Goal: Task Accomplishment & Management: Use online tool/utility

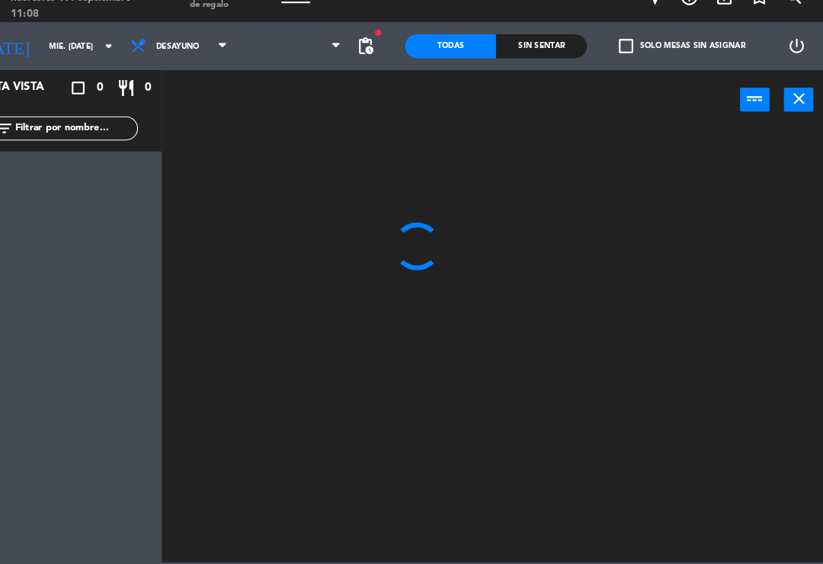
scroll to position [24, 36]
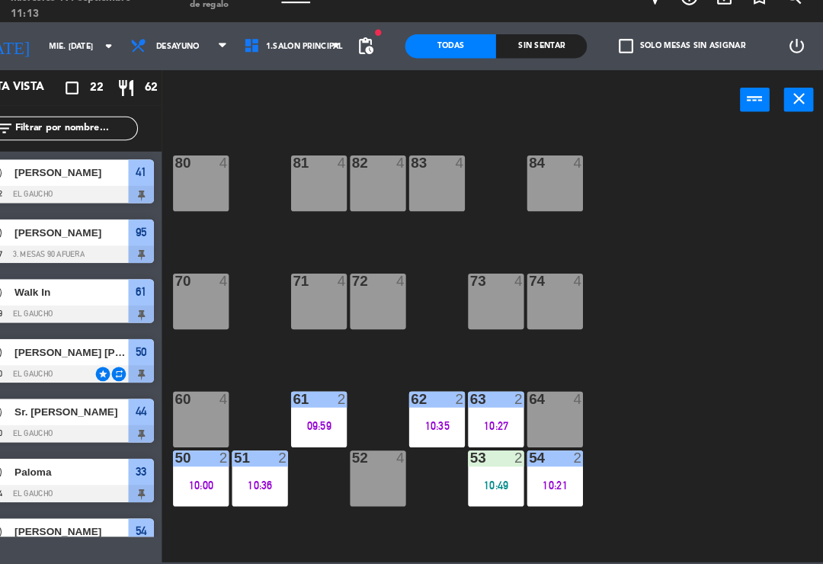
click at [328, 398] on div at bounding box center [340, 405] width 25 height 14
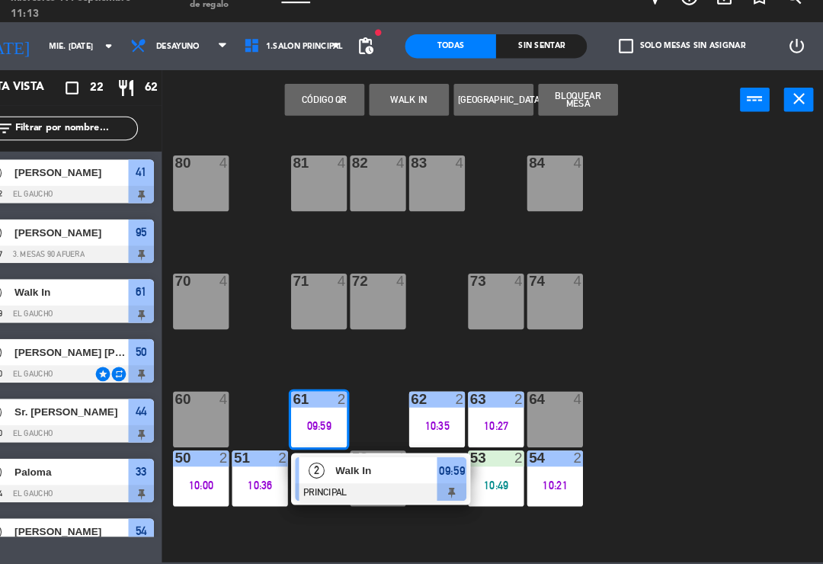
click at [356, 465] on span "Walk In" at bounding box center [405, 473] width 98 height 16
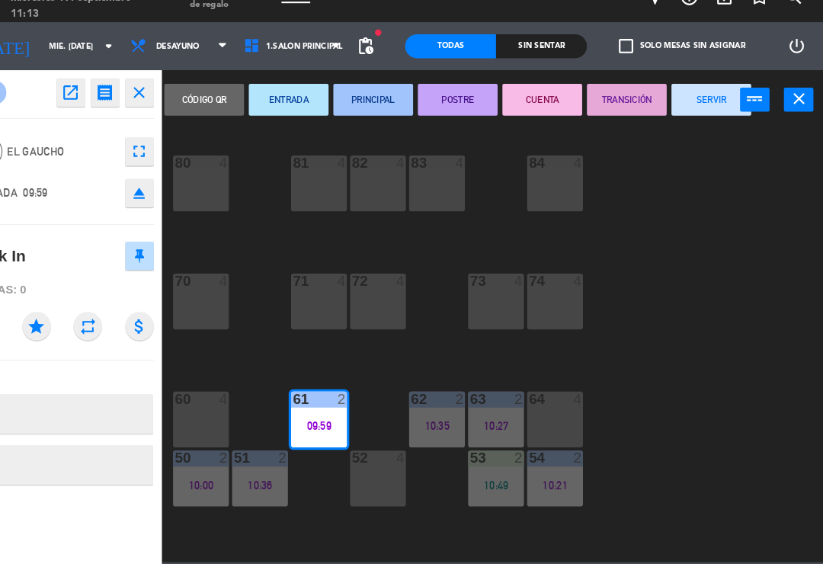
click at [680, 104] on button "SERVIR" at bounding box center [715, 119] width 76 height 30
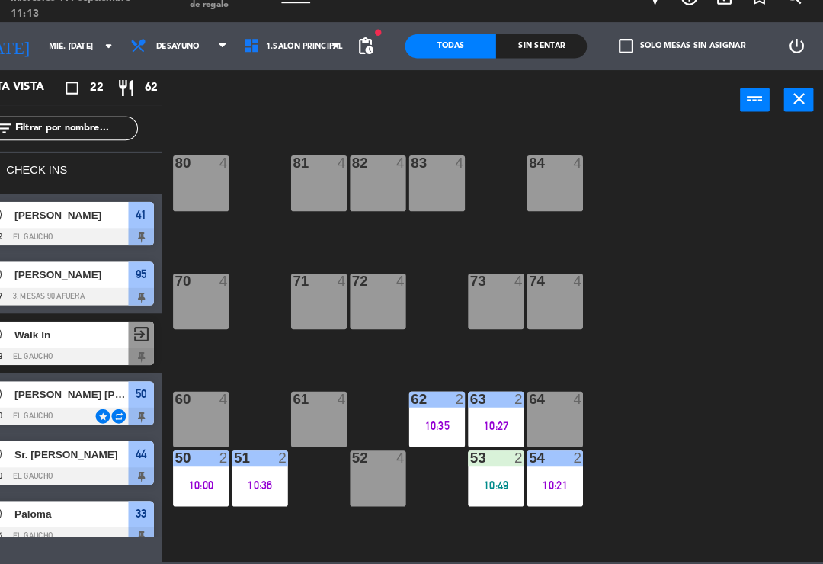
click at [314, 401] on div "61 4" at bounding box center [340, 424] width 53 height 53
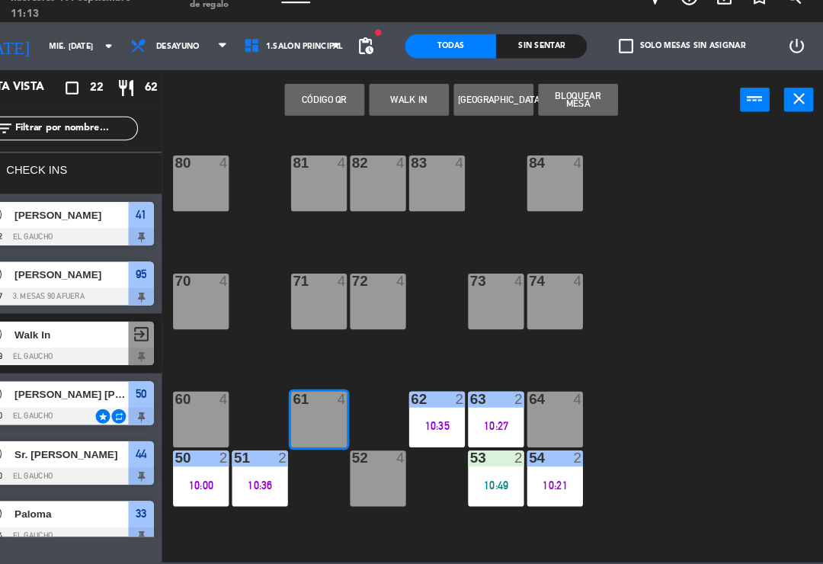
click at [408, 104] on button "WALK IN" at bounding box center [426, 119] width 76 height 30
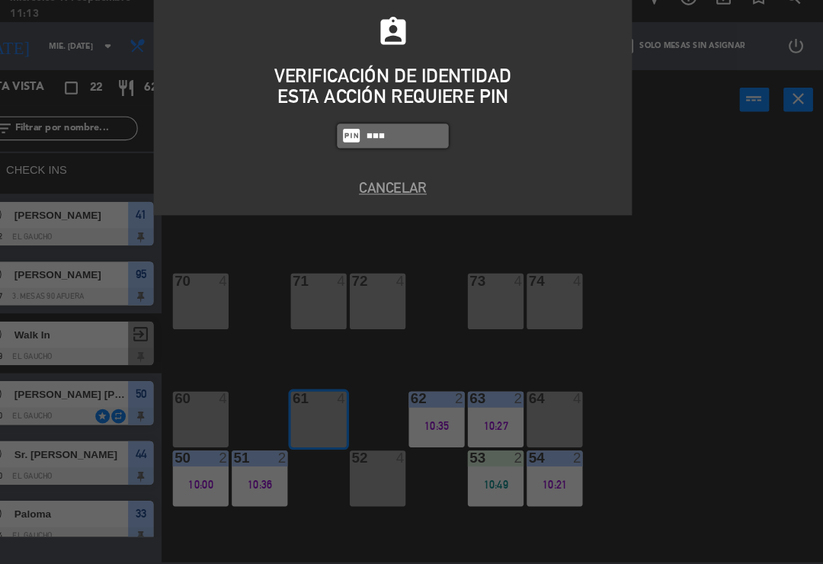
type input "0009"
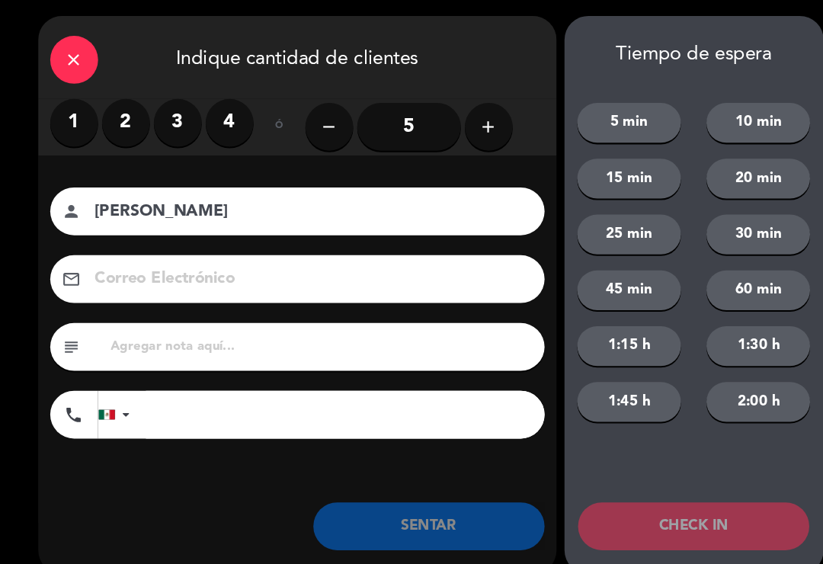
type input "[PERSON_NAME]"
click at [123, 121] on label "2" at bounding box center [121, 117] width 46 height 46
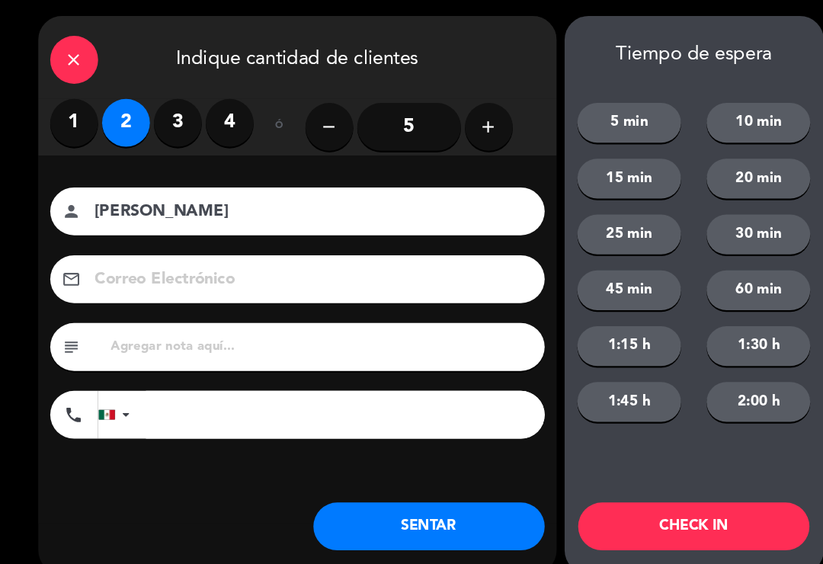
click at [387, 486] on button "SENTAR" at bounding box center [409, 503] width 221 height 46
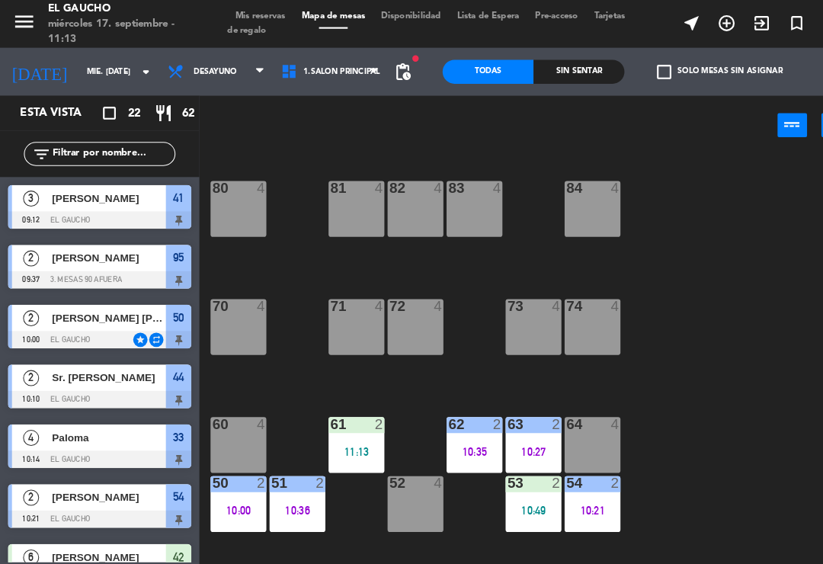
click at [467, 421] on div "62 2 10:35" at bounding box center [453, 424] width 53 height 53
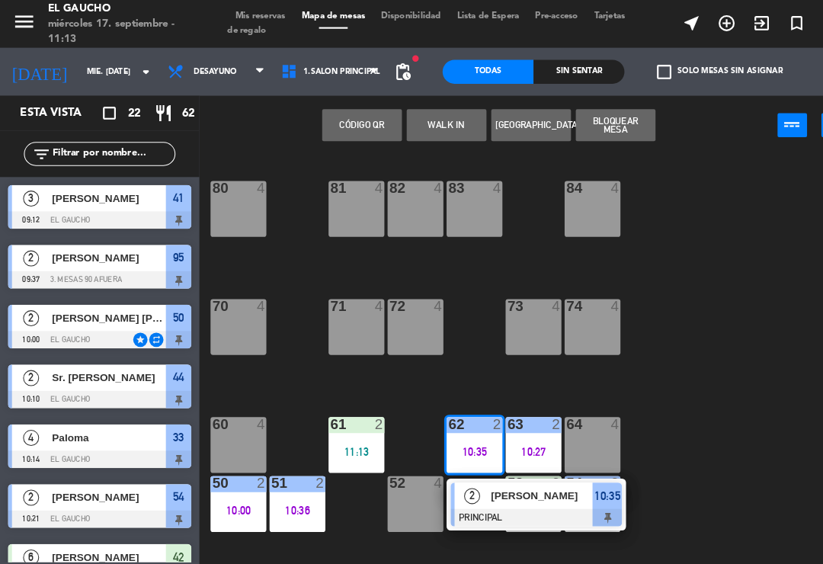
click at [499, 484] on div "[PERSON_NAME]" at bounding box center [517, 473] width 99 height 25
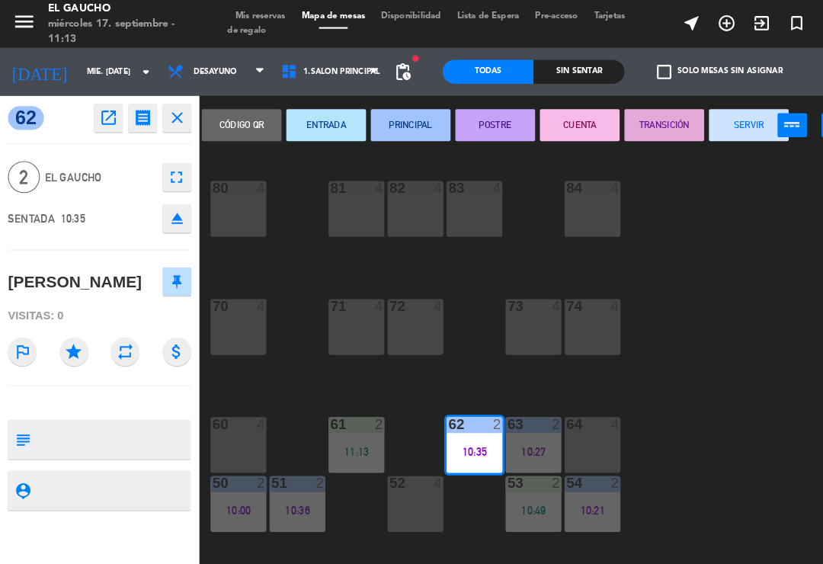
click at [706, 106] on button "SERVIR" at bounding box center [715, 119] width 76 height 30
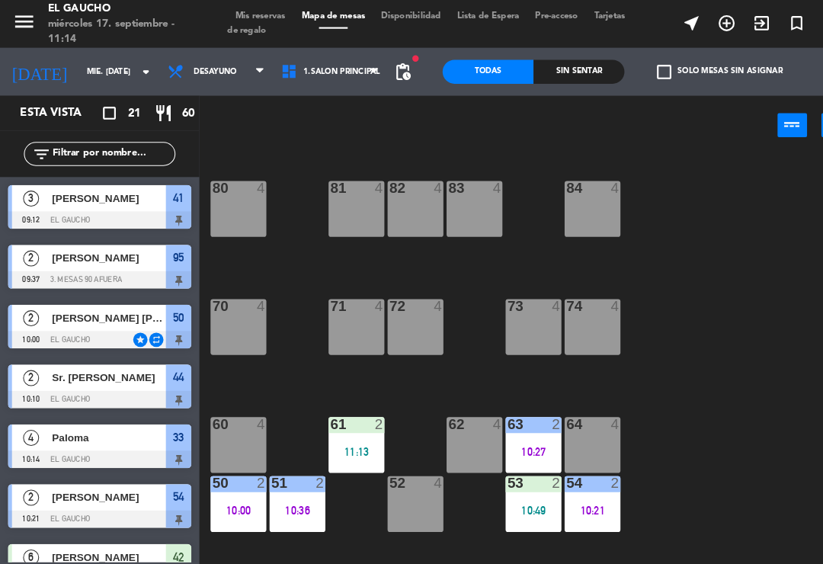
scroll to position [8, 0]
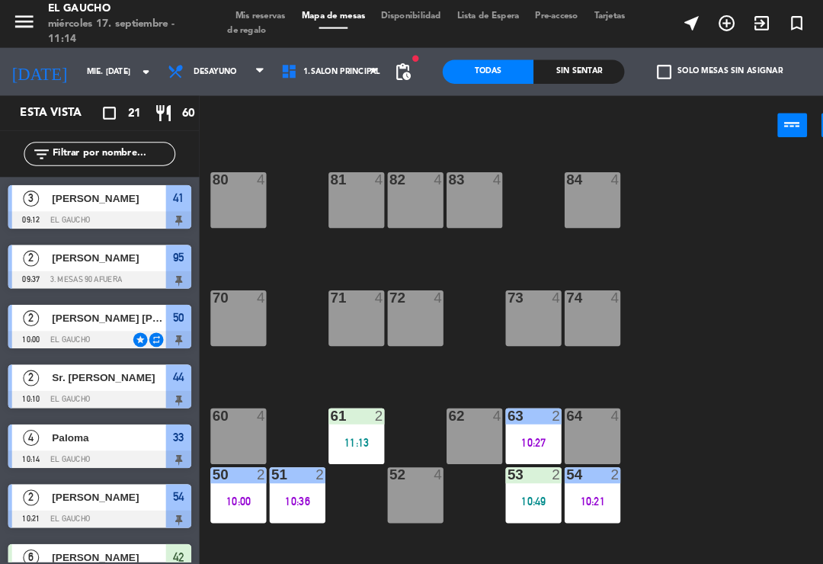
click at [546, 491] on div "54 2 10:21" at bounding box center [565, 472] width 53 height 53
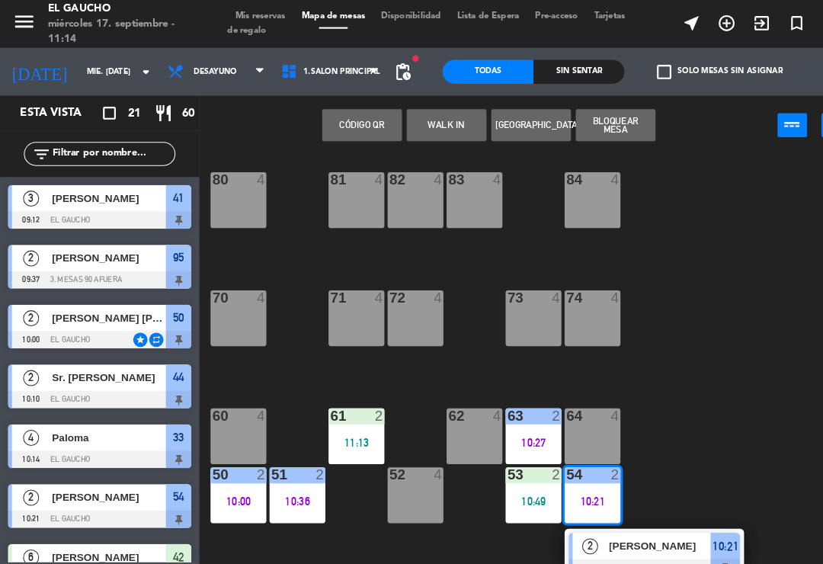
click at [575, 474] on div "10:21" at bounding box center [565, 479] width 53 height 11
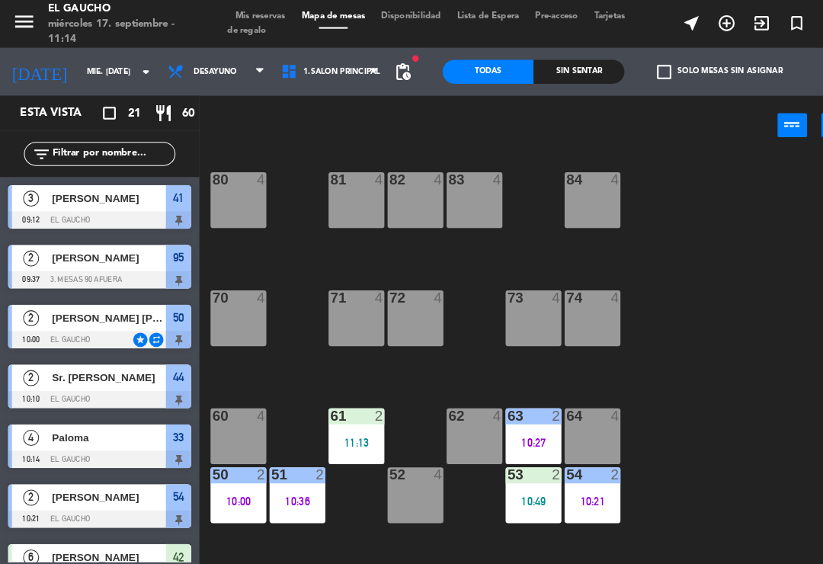
click at [673, 378] on div "84 4 80 4 83 4 82 4 81 4 70 4 71 4 72 4 73 4 74 4 63 2 10:27 62 4 61 2 11:13 60…" at bounding box center [511, 353] width 624 height 415
click at [571, 466] on div "54 2 10:21" at bounding box center [565, 472] width 53 height 53
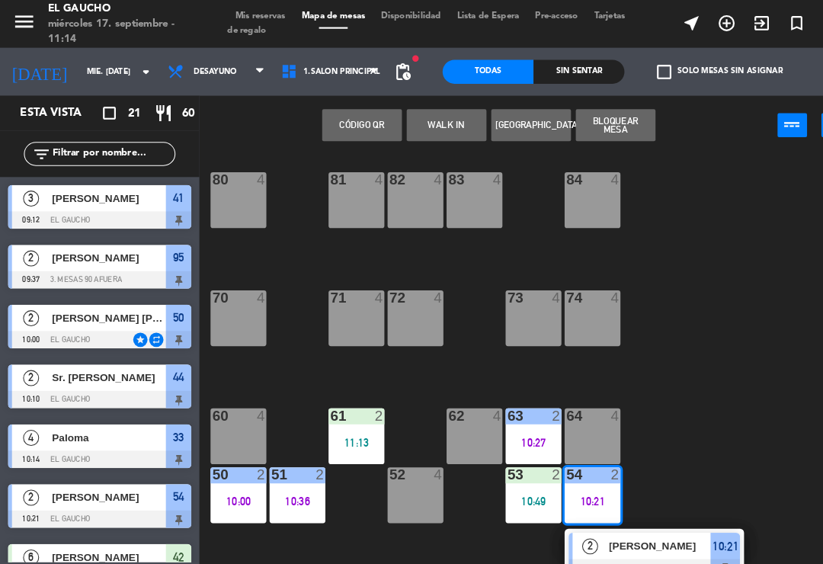
click at [585, 523] on span "[PERSON_NAME]" at bounding box center [631, 521] width 98 height 16
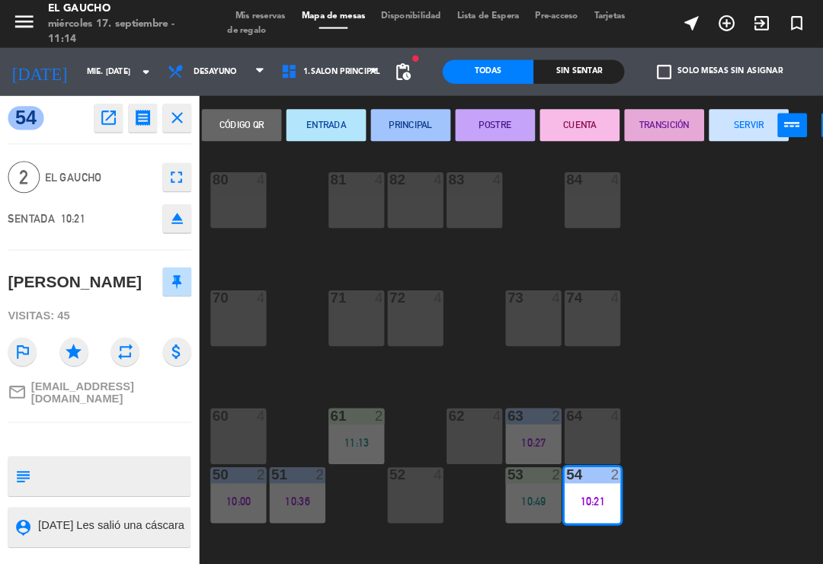
click at [709, 120] on button "SERVIR" at bounding box center [715, 119] width 76 height 30
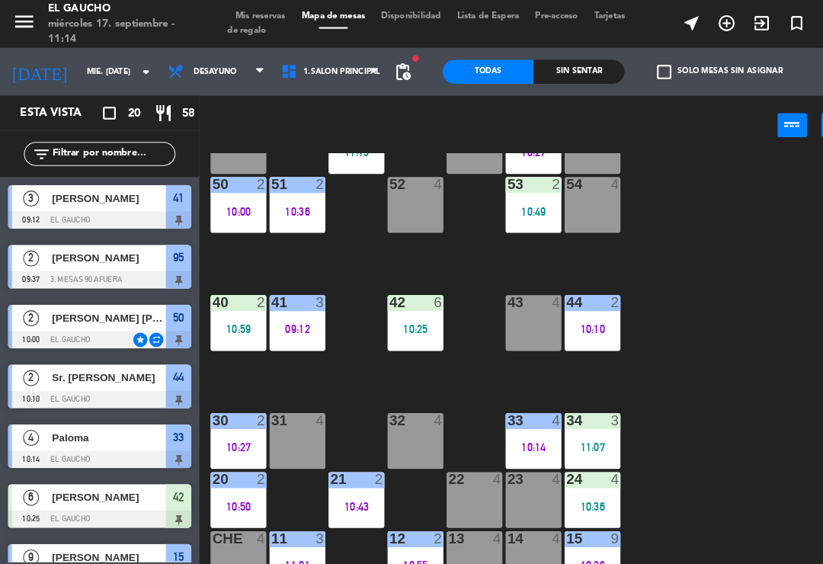
scroll to position [286, 0]
click at [340, 478] on div "10:43" at bounding box center [340, 483] width 53 height 11
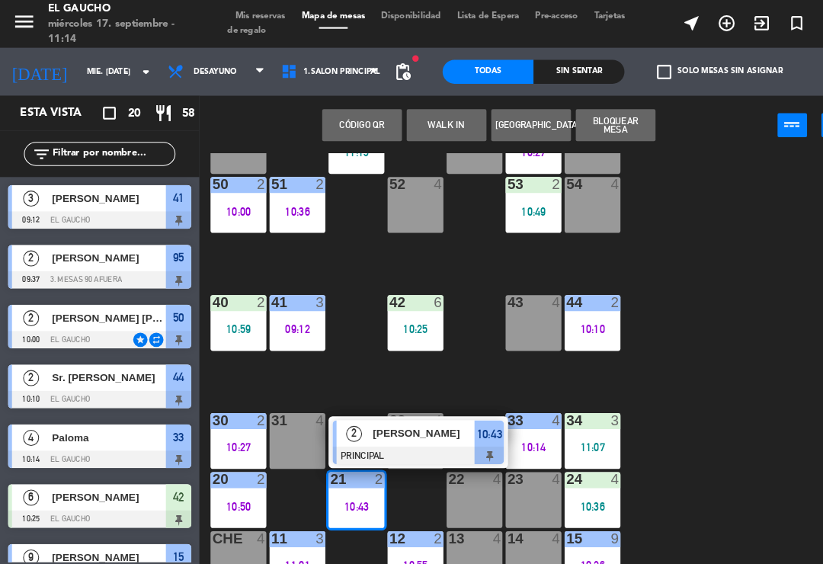
click at [376, 415] on span "[PERSON_NAME]" at bounding box center [405, 414] width 98 height 16
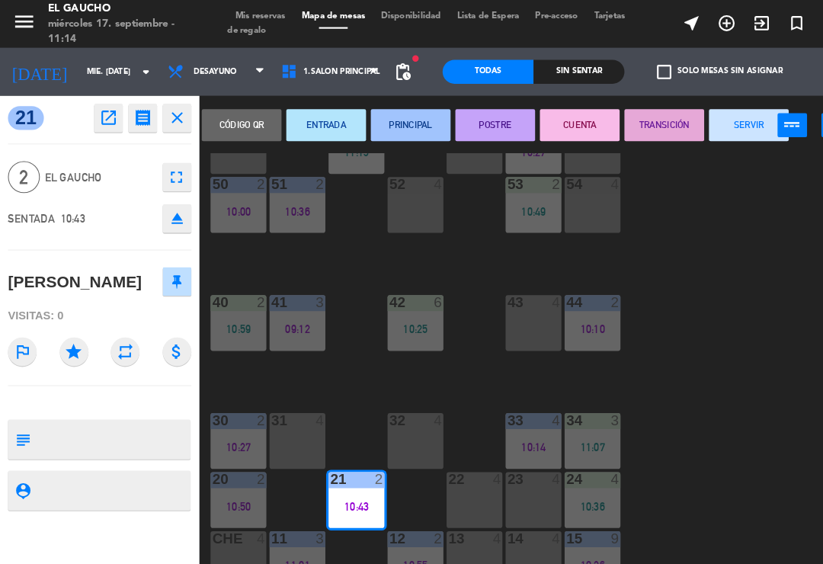
click at [703, 128] on button "SERVIR" at bounding box center [715, 119] width 76 height 30
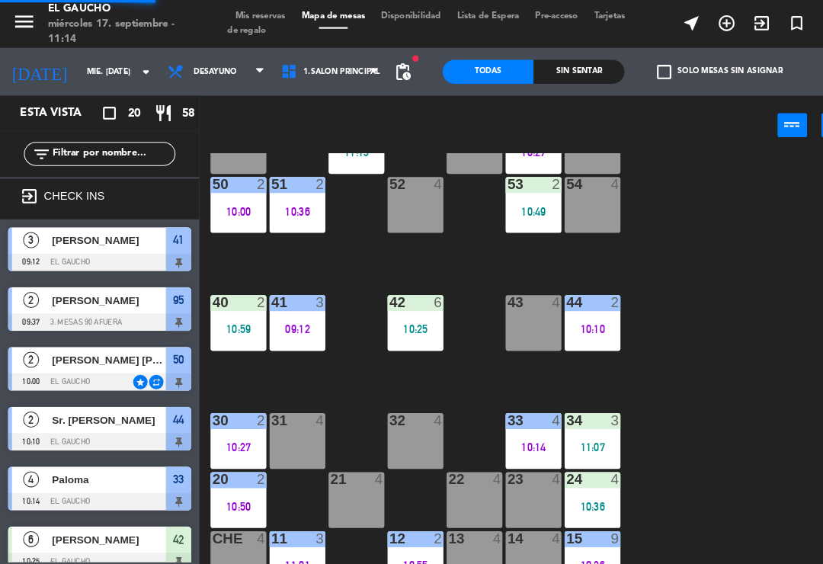
scroll to position [0, 0]
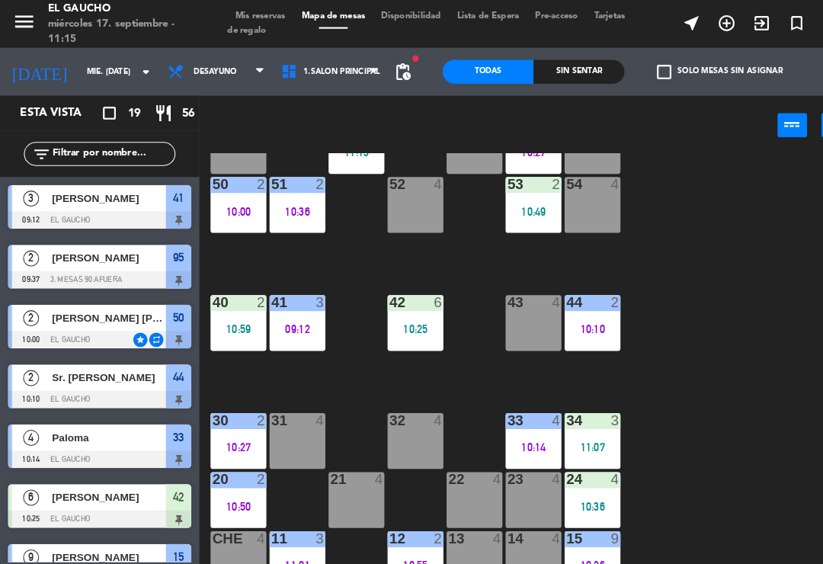
click at [572, 471] on div "24 4 10:36" at bounding box center [565, 477] width 53 height 53
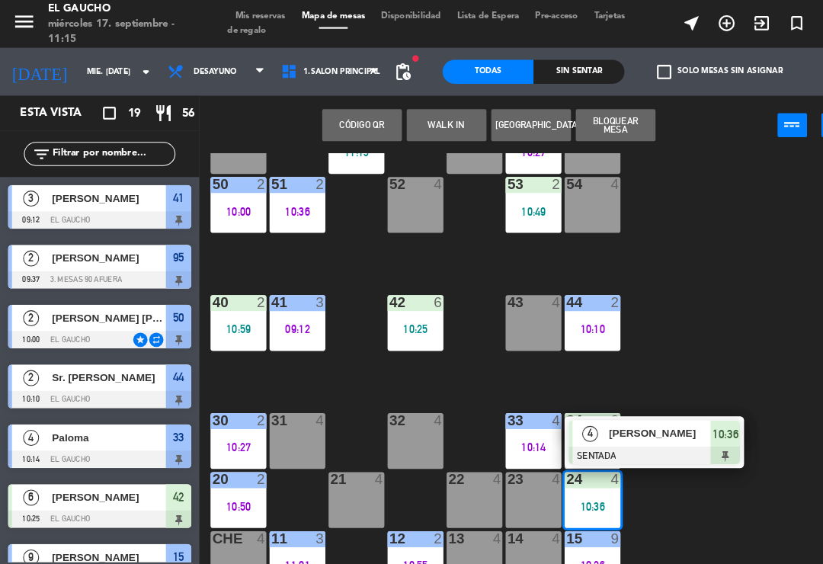
click at [641, 413] on span "[PERSON_NAME]" at bounding box center [631, 414] width 98 height 16
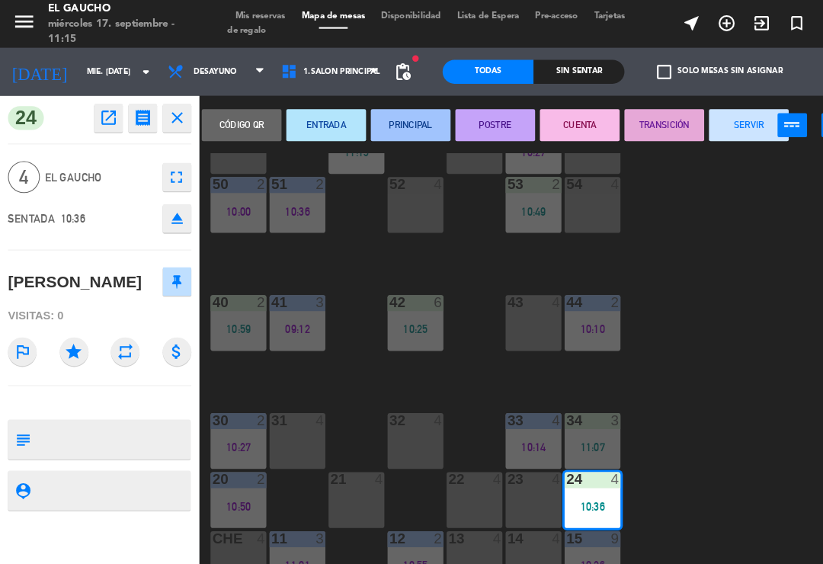
click at [391, 117] on button "PRINCIPAL" at bounding box center [392, 119] width 76 height 30
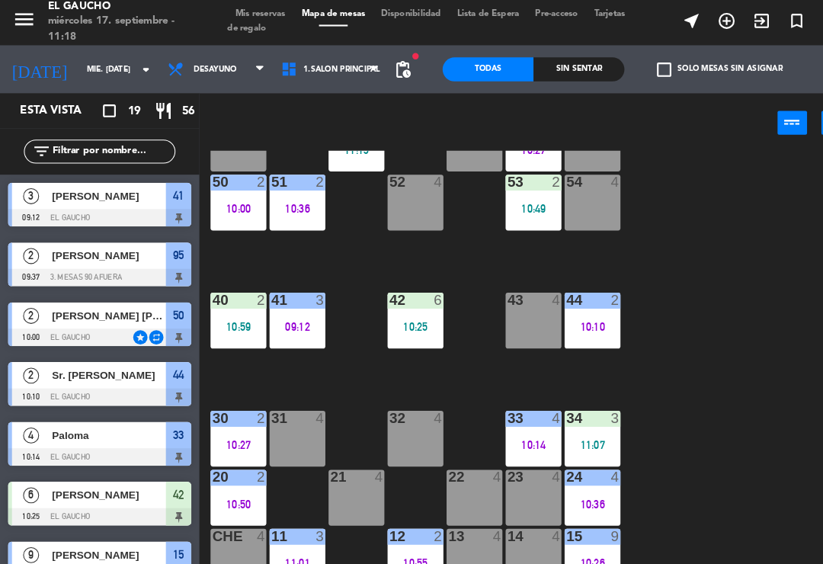
click at [561, 193] on div "54 4" at bounding box center [565, 195] width 53 height 53
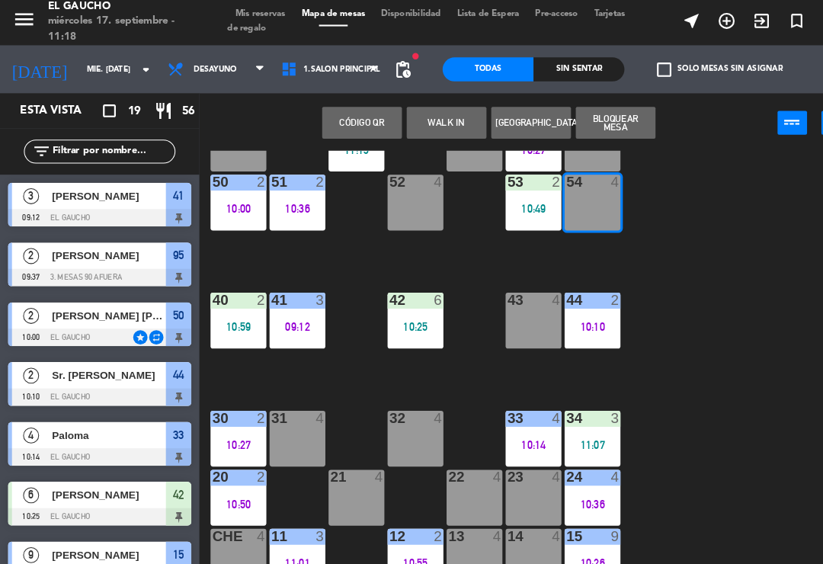
click at [429, 115] on button "WALK IN" at bounding box center [426, 119] width 76 height 30
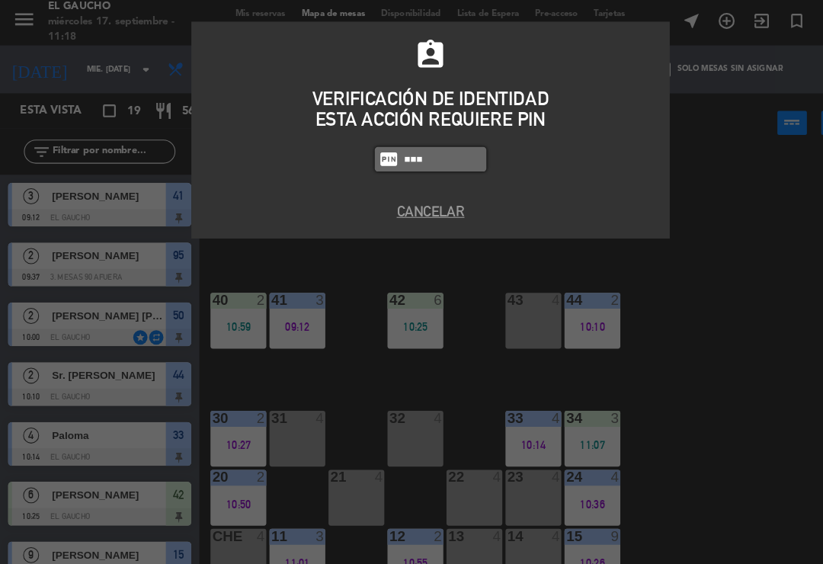
type input "0009"
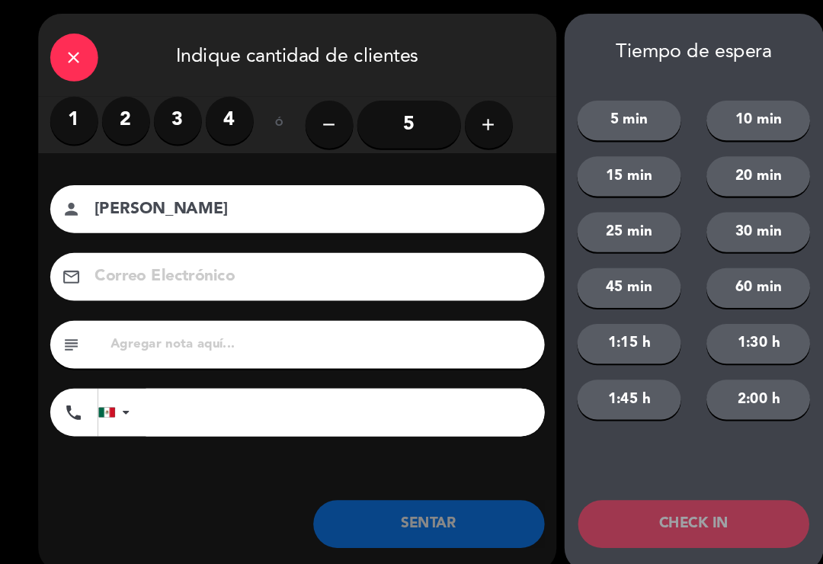
type input "[PERSON_NAME]"
click at [118, 121] on label "2" at bounding box center [121, 117] width 46 height 46
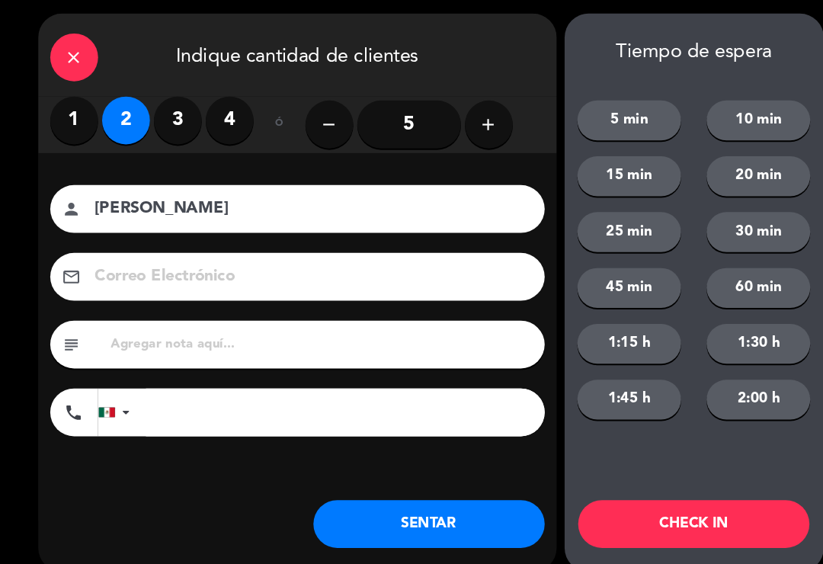
click at [222, 264] on input at bounding box center [294, 267] width 411 height 27
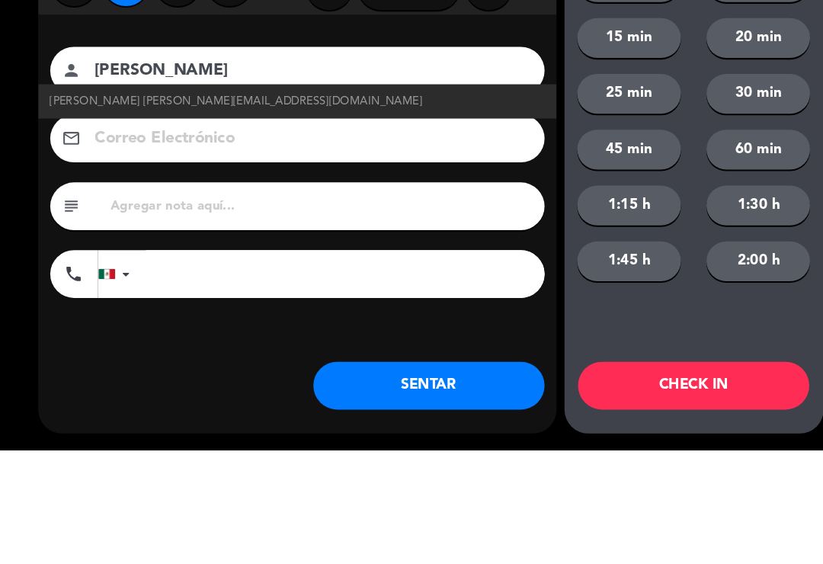
click at [66, 222] on span "[PERSON_NAME] [PERSON_NAME][EMAIL_ADDRESS][DOMAIN_NAME]" at bounding box center [226, 231] width 356 height 18
type input "[EMAIL_ADDRESS][DOMAIN_NAME]"
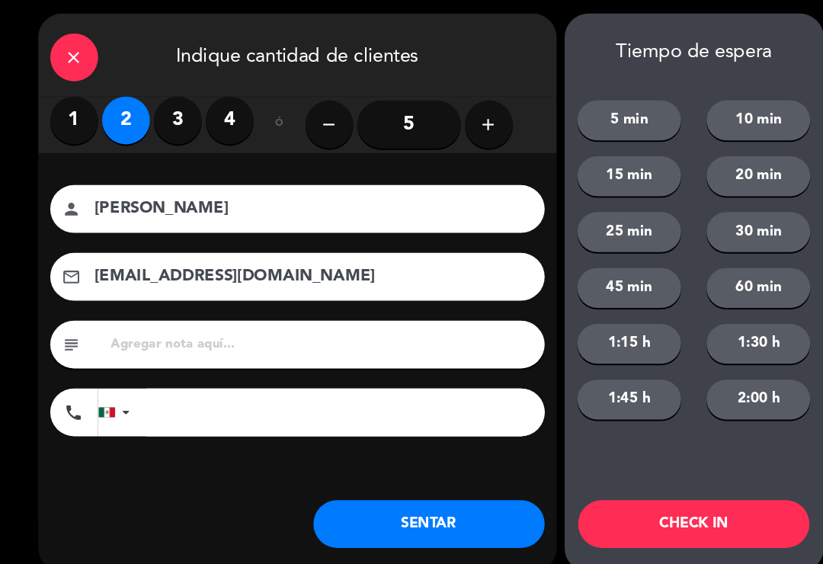
click at [412, 499] on button "SENTAR" at bounding box center [409, 503] width 221 height 46
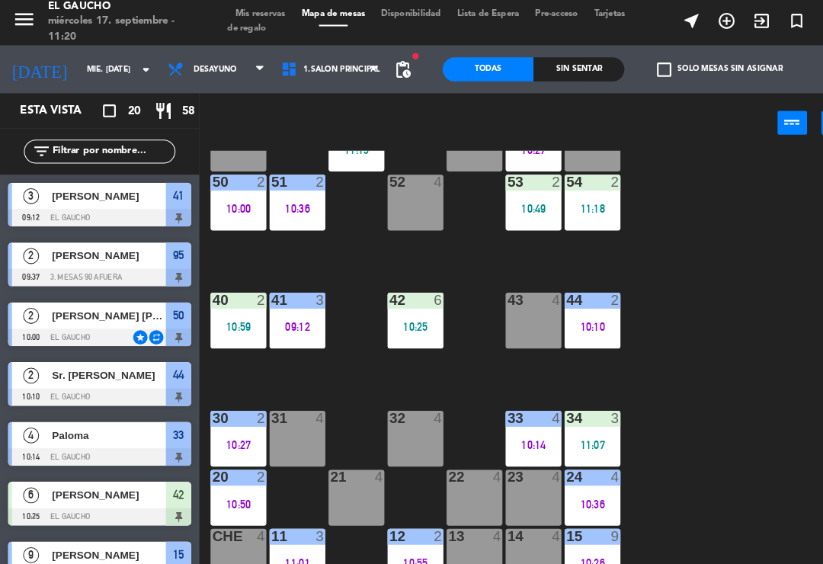
click at [235, 414] on div "30 2 10:27" at bounding box center [227, 421] width 53 height 53
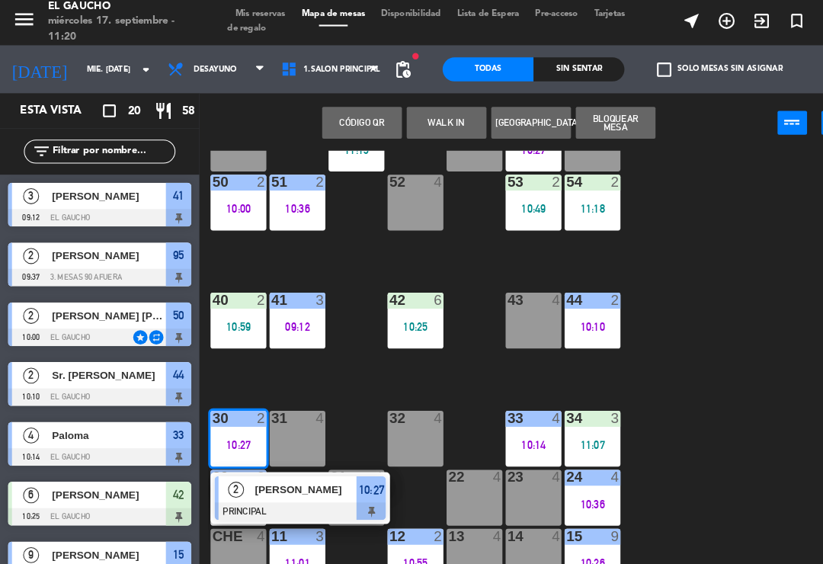
click at [318, 476] on div "[PERSON_NAME]" at bounding box center [291, 469] width 99 height 25
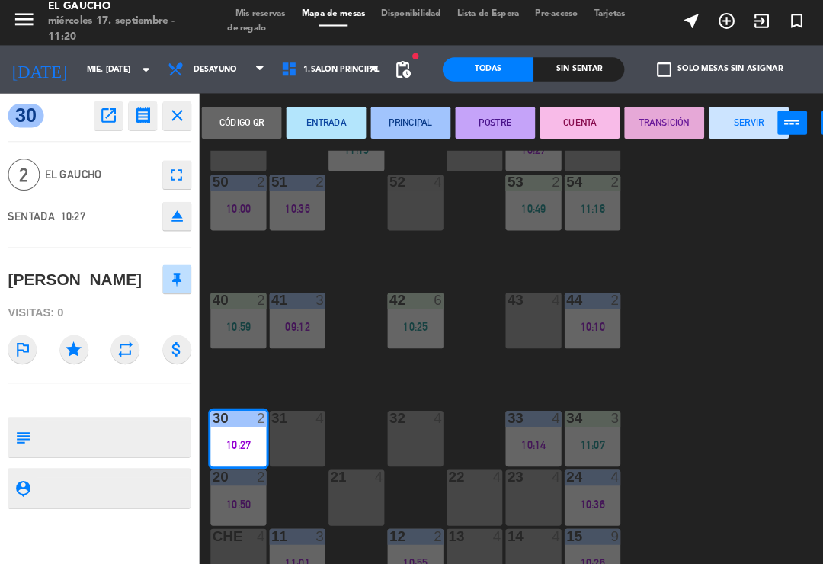
click at [716, 126] on button "SERVIR" at bounding box center [715, 119] width 76 height 30
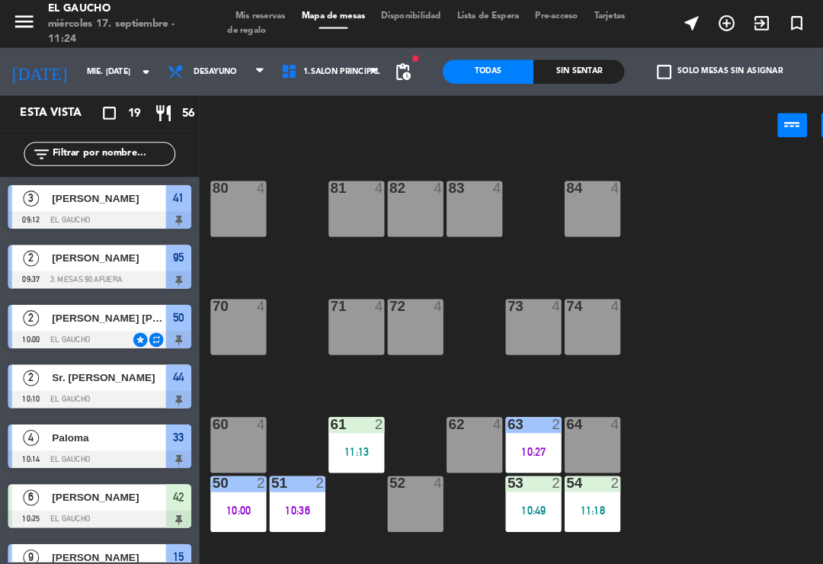
click at [232, 468] on div at bounding box center [228, 462] width 25 height 14
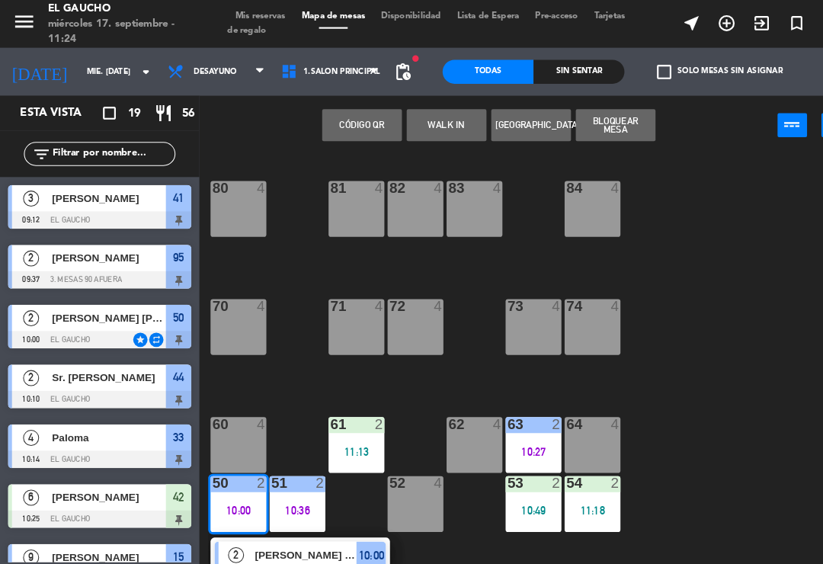
click at [300, 529] on span "[PERSON_NAME] [PERSON_NAME]" at bounding box center [293, 530] width 98 height 16
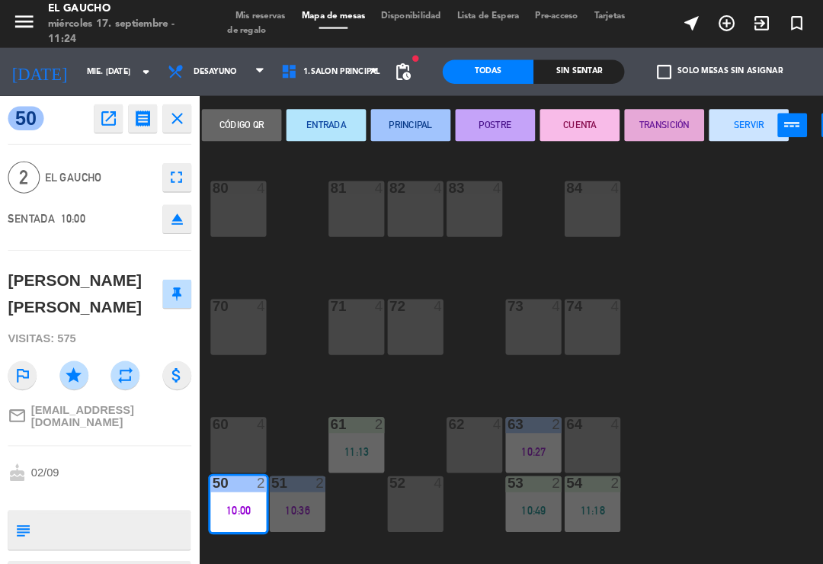
click at [707, 110] on button "SERVIR" at bounding box center [715, 119] width 76 height 30
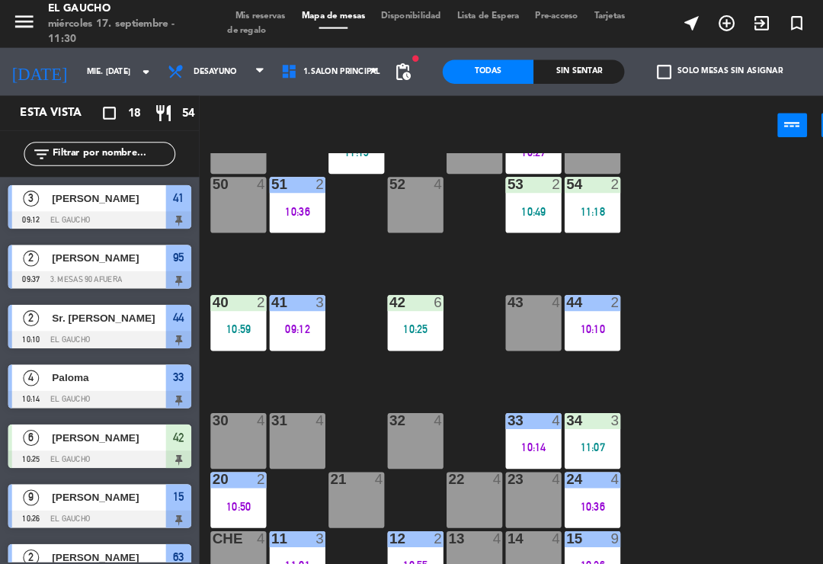
scroll to position [286, 0]
click at [289, 312] on div "09:12" at bounding box center [283, 314] width 53 height 11
click at [673, 387] on div "84 4 80 4 83 4 82 4 81 4 70 4 71 4 72 4 73 4 74 4 63 2 10:27 62 4 61 2 11:13 60…" at bounding box center [511, 353] width 624 height 415
click at [290, 325] on div "41 3 09:12" at bounding box center [283, 308] width 53 height 53
click at [635, 347] on div "84 4 80 4 83 4 82 4 81 4 70 4 71 4 72 4 73 4 74 4 63 2 10:27 62 4 61 2 11:13 60…" at bounding box center [511, 353] width 624 height 415
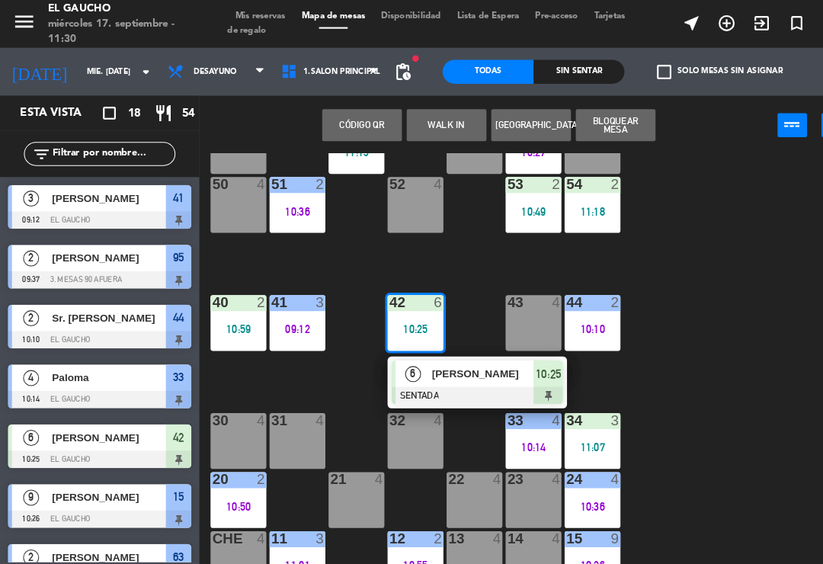
click at [459, 376] on div at bounding box center [456, 377] width 164 height 17
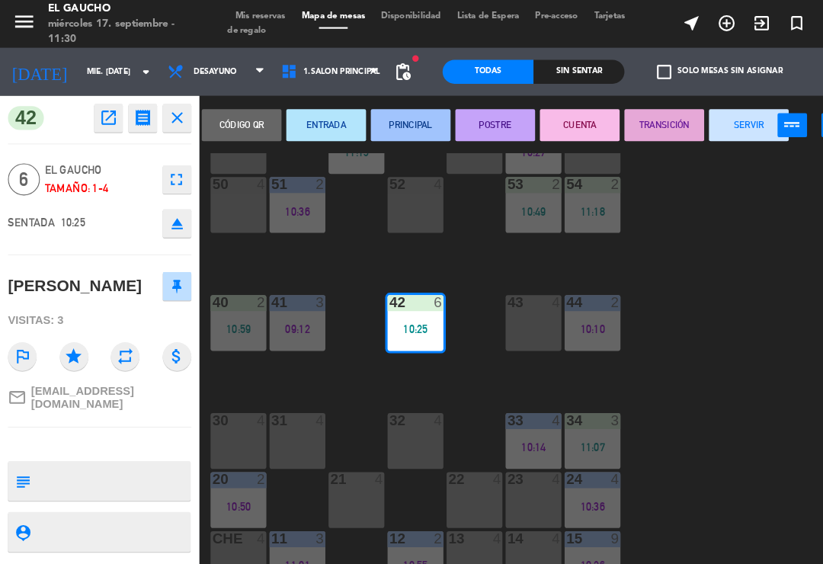
click at [412, 110] on button "PRINCIPAL" at bounding box center [392, 119] width 76 height 30
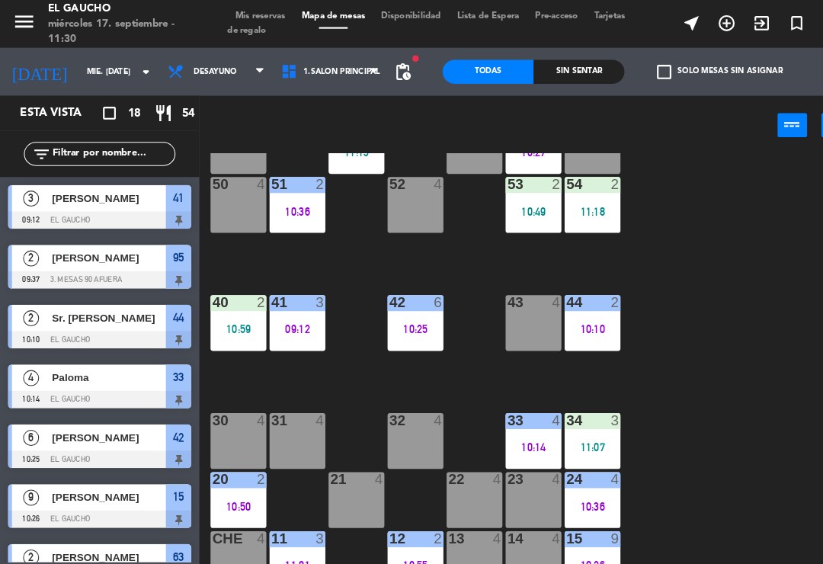
click at [231, 311] on div "10:59" at bounding box center [227, 314] width 53 height 11
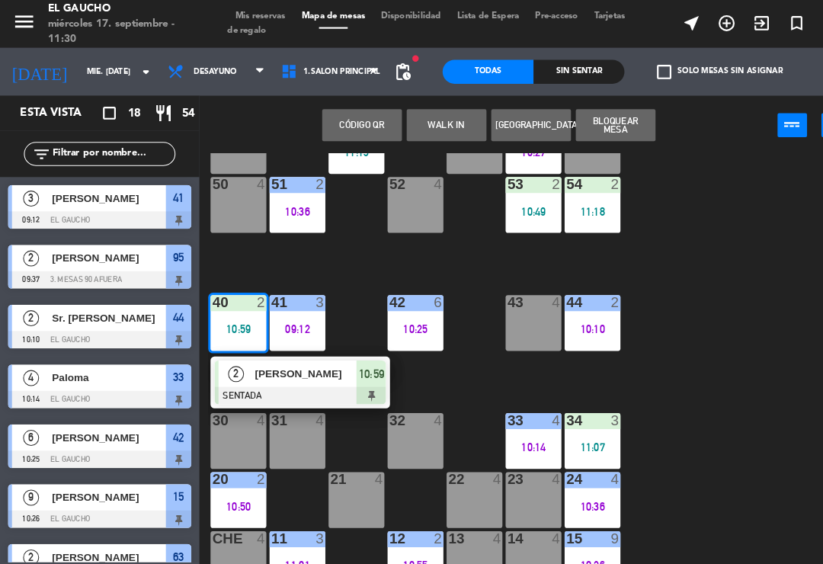
click at [283, 365] on span "[PERSON_NAME]" at bounding box center [293, 357] width 98 height 16
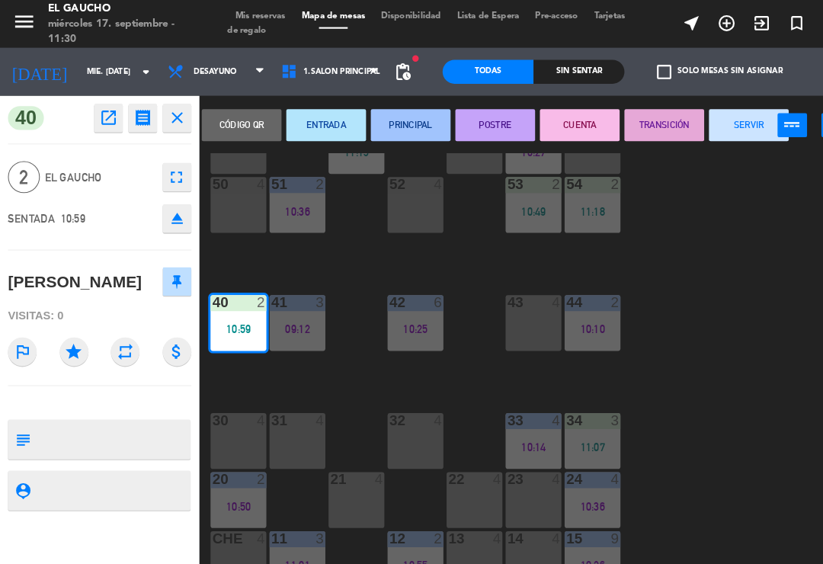
click at [401, 132] on button "PRINCIPAL" at bounding box center [392, 119] width 76 height 30
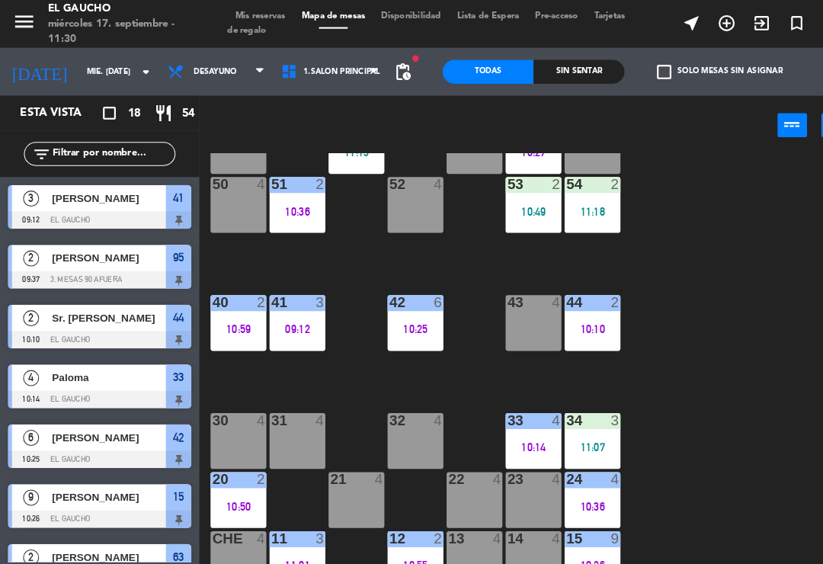
scroll to position [81, 0]
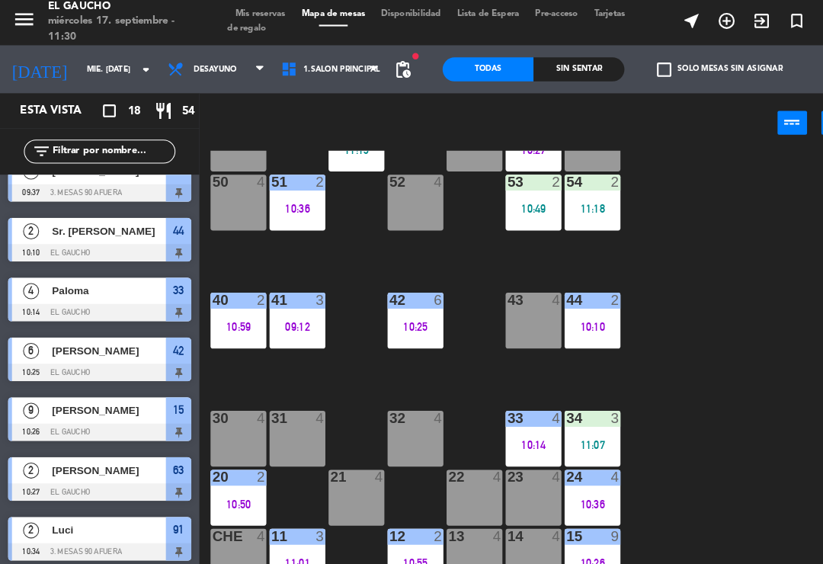
click at [577, 413] on div "34 3 11:07" at bounding box center [565, 421] width 53 height 53
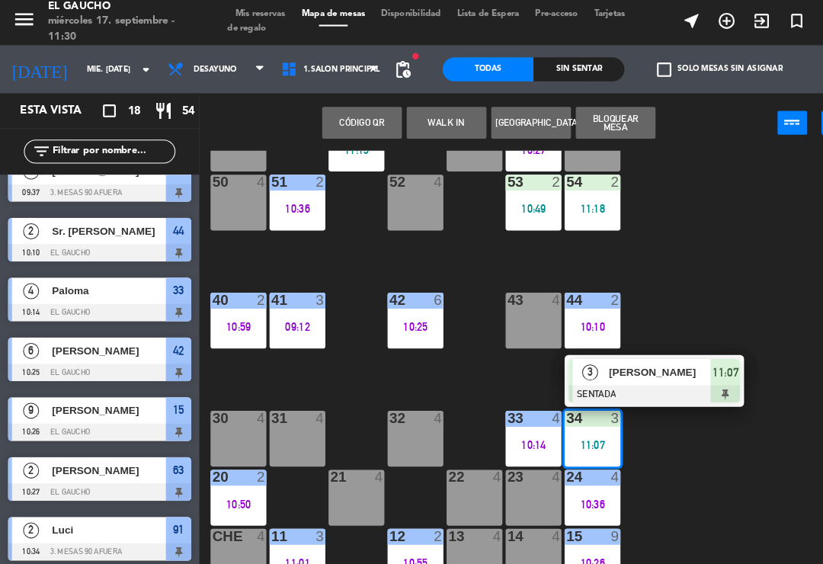
click at [606, 370] on div at bounding box center [625, 378] width 164 height 17
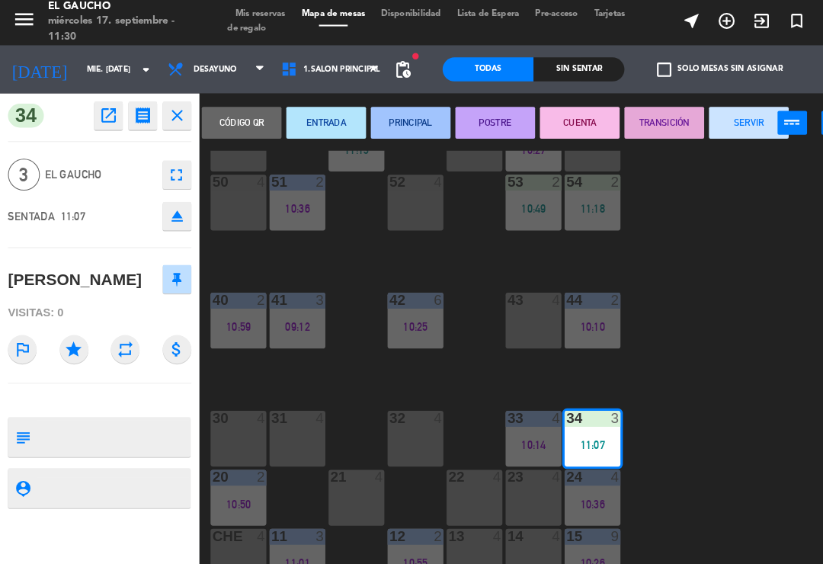
click at [392, 110] on button "PRINCIPAL" at bounding box center [392, 119] width 76 height 30
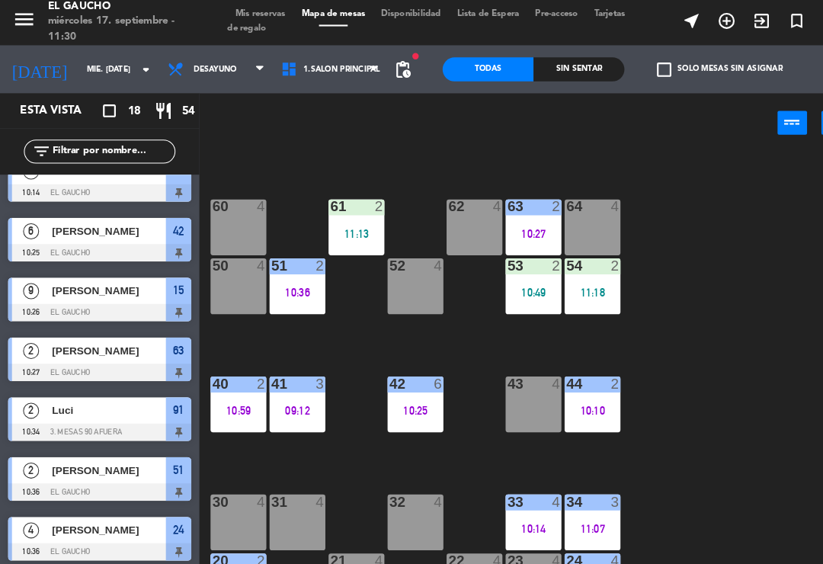
scroll to position [183, 0]
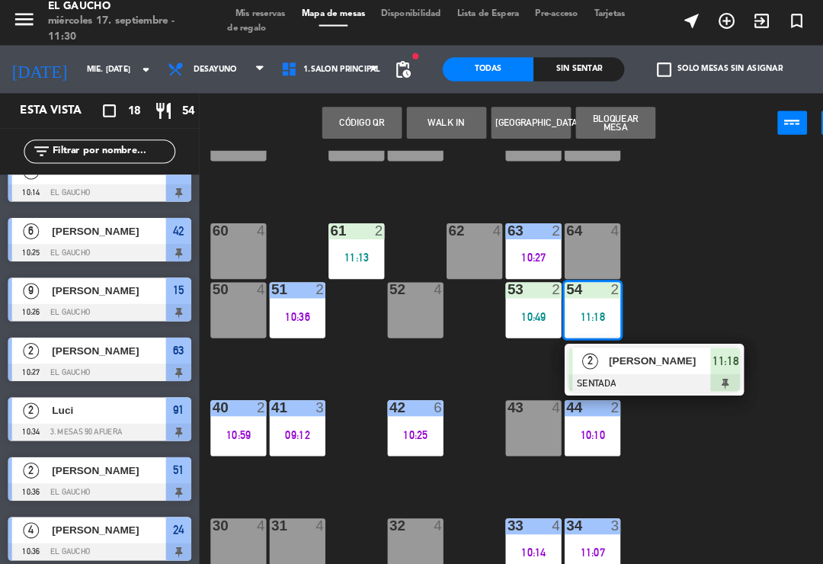
click at [620, 350] on span "[PERSON_NAME]" at bounding box center [631, 347] width 98 height 16
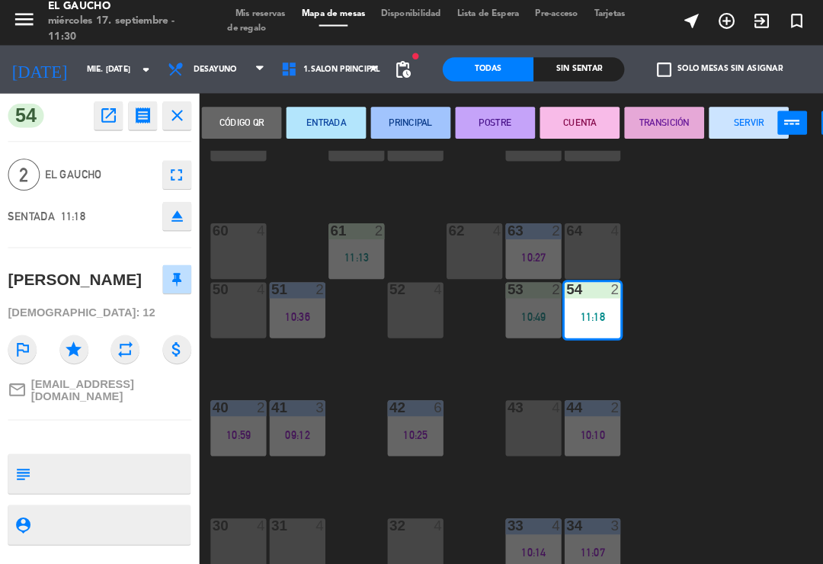
click at [406, 112] on button "PRINCIPAL" at bounding box center [392, 119] width 76 height 30
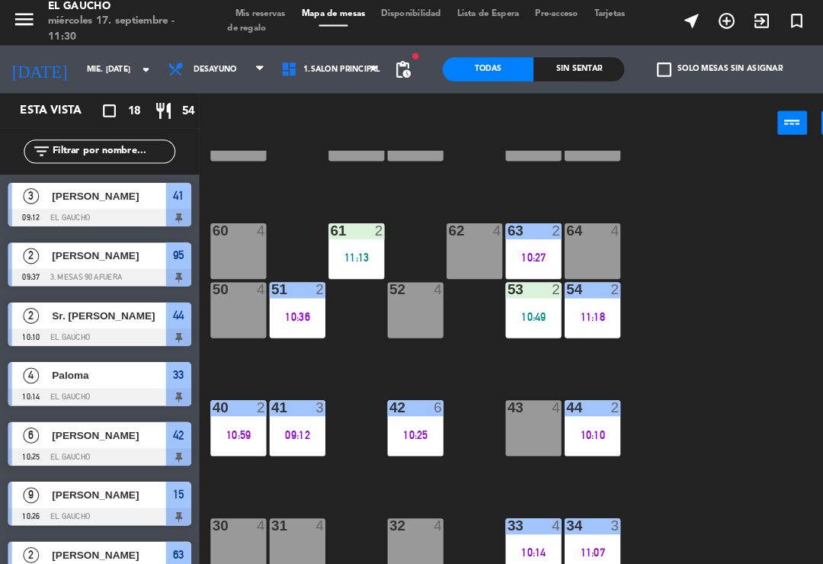
scroll to position [309, 0]
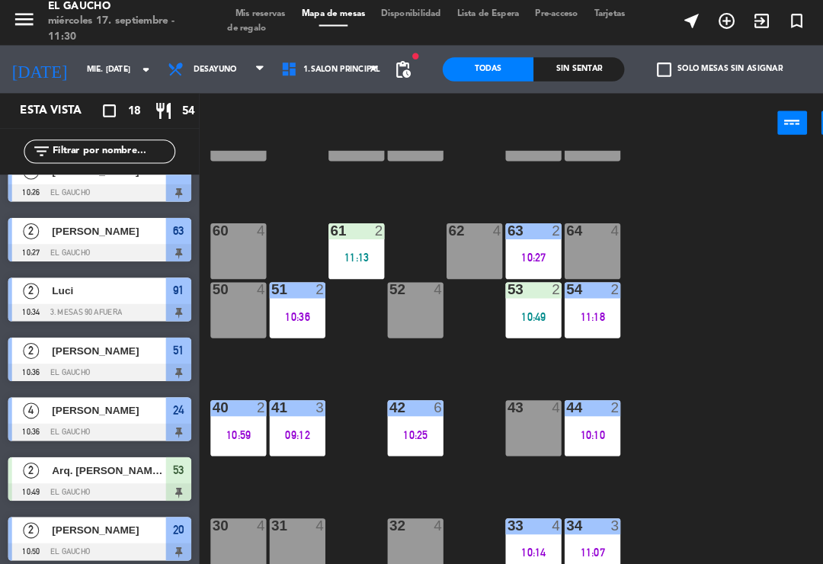
click at [532, 302] on div "10:49" at bounding box center [509, 304] width 53 height 11
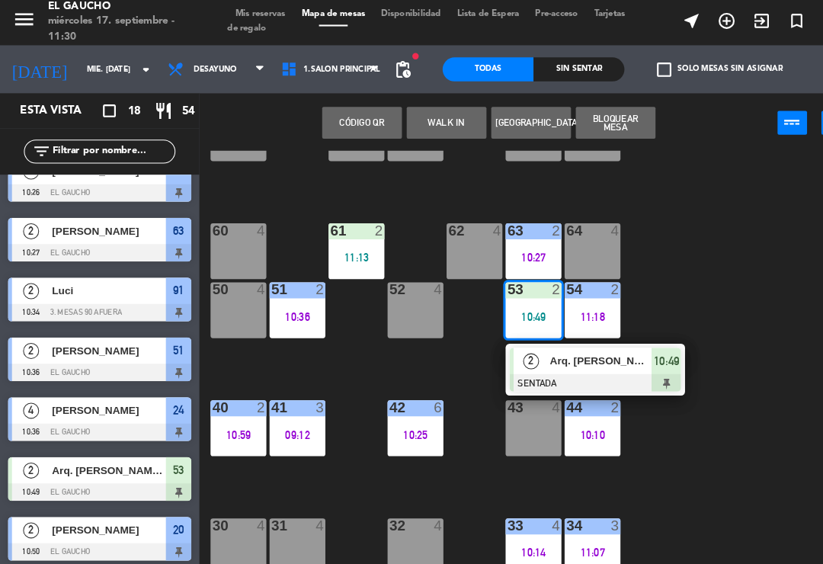
click at [531, 372] on div at bounding box center [569, 368] width 164 height 17
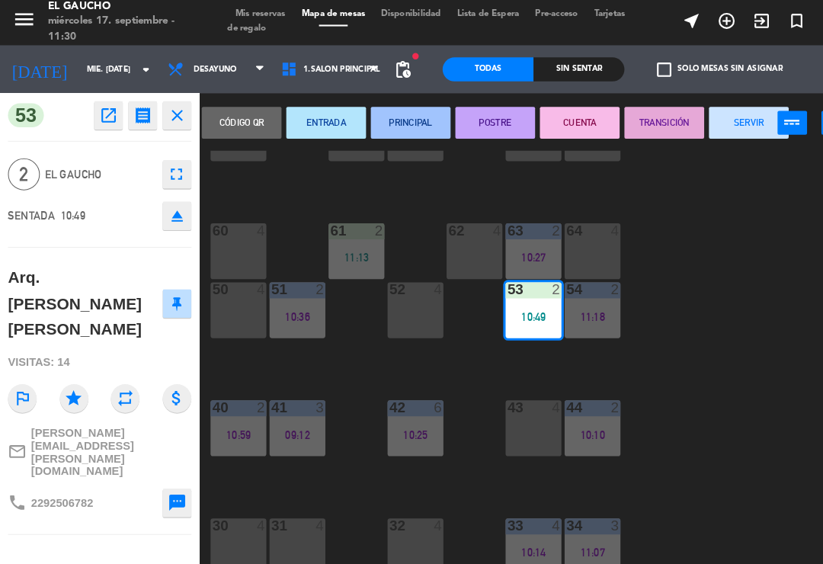
click at [403, 117] on button "PRINCIPAL" at bounding box center [392, 119] width 76 height 30
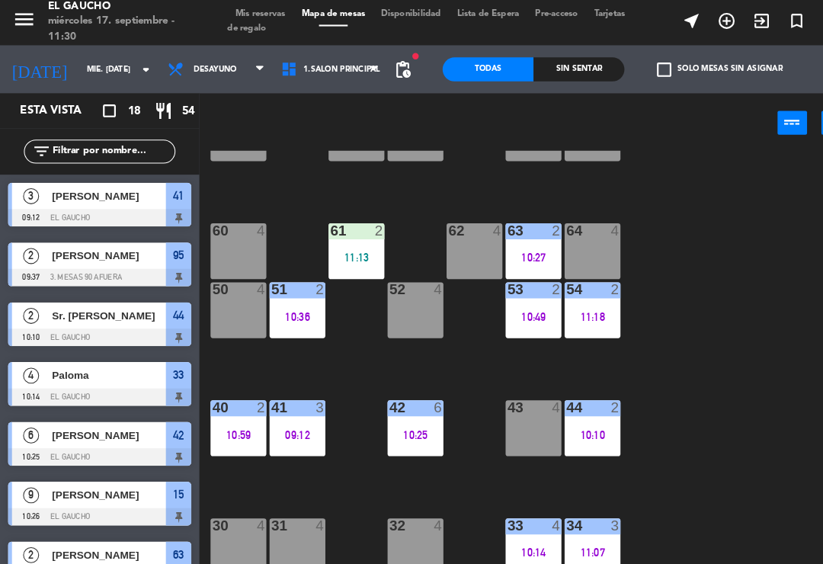
click at [332, 243] on div "11:13" at bounding box center [340, 248] width 53 height 11
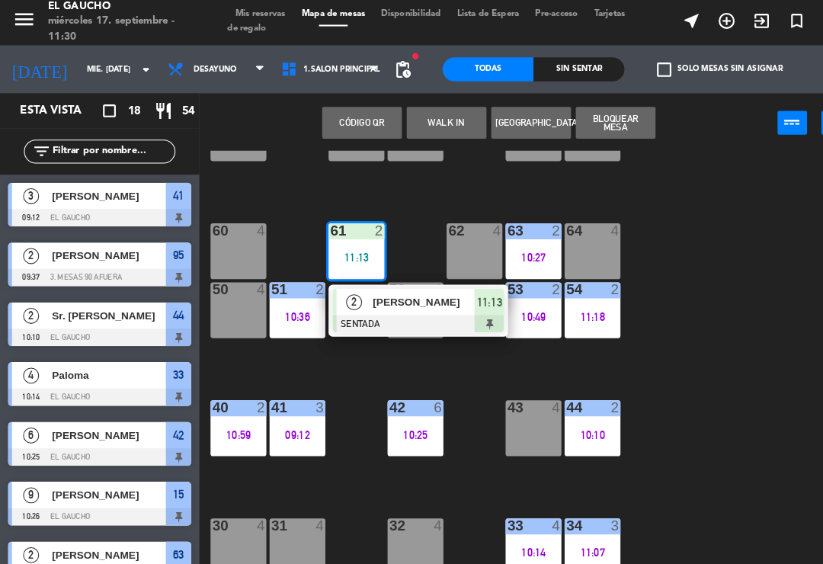
click at [404, 303] on div at bounding box center [400, 311] width 164 height 17
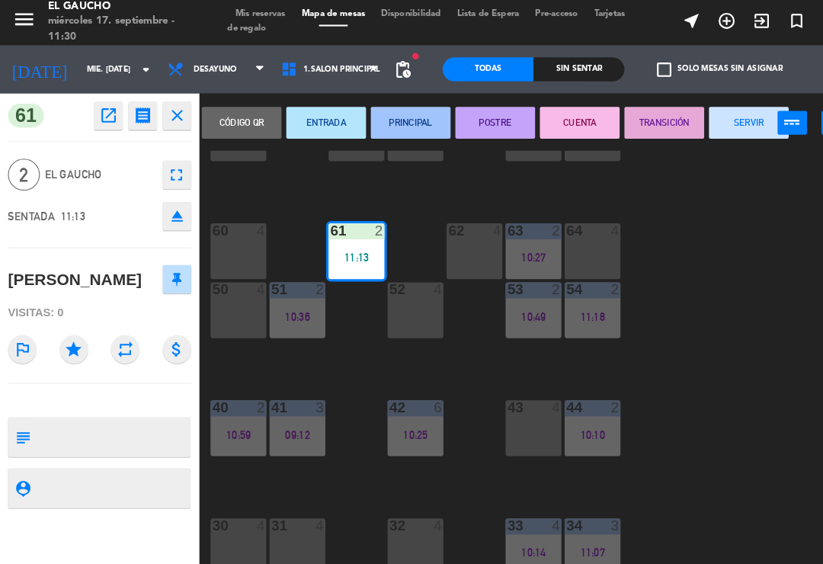
click at [401, 114] on button "PRINCIPAL" at bounding box center [392, 119] width 76 height 30
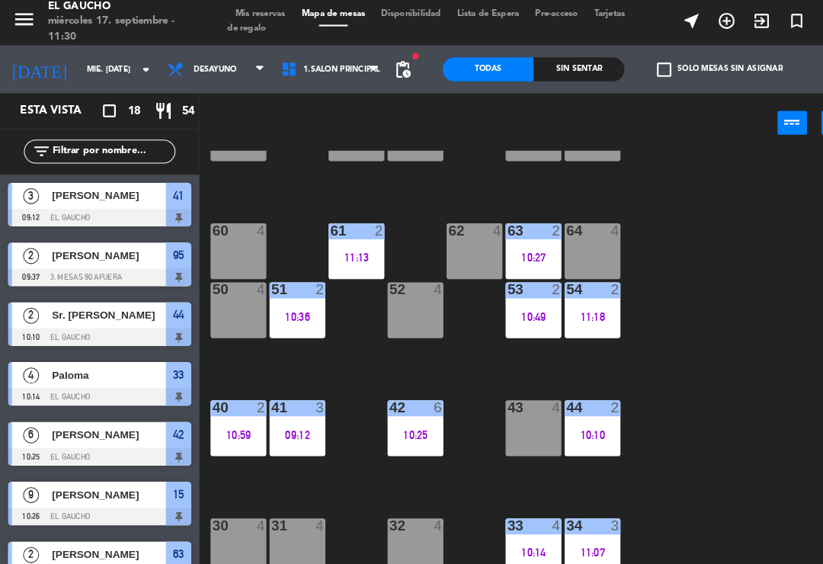
scroll to position [252, 0]
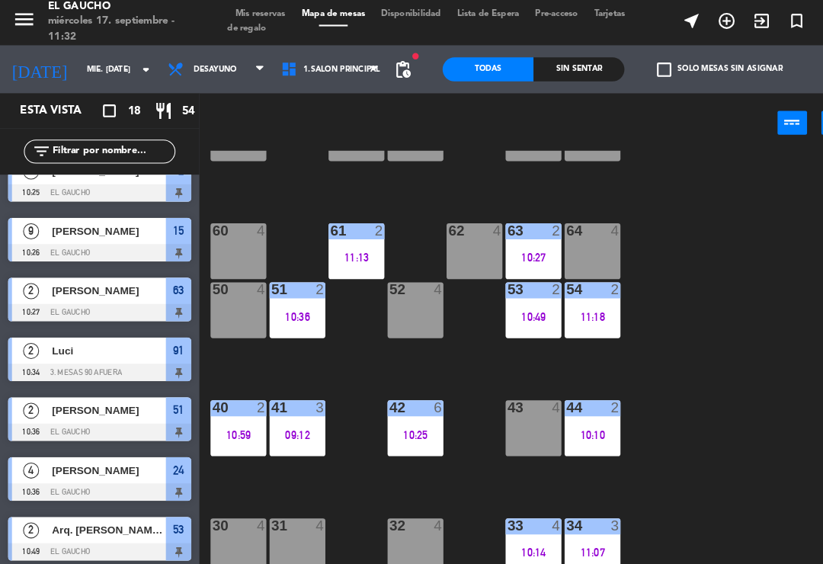
click at [275, 422] on div "41 3 09:12" at bounding box center [283, 411] width 53 height 53
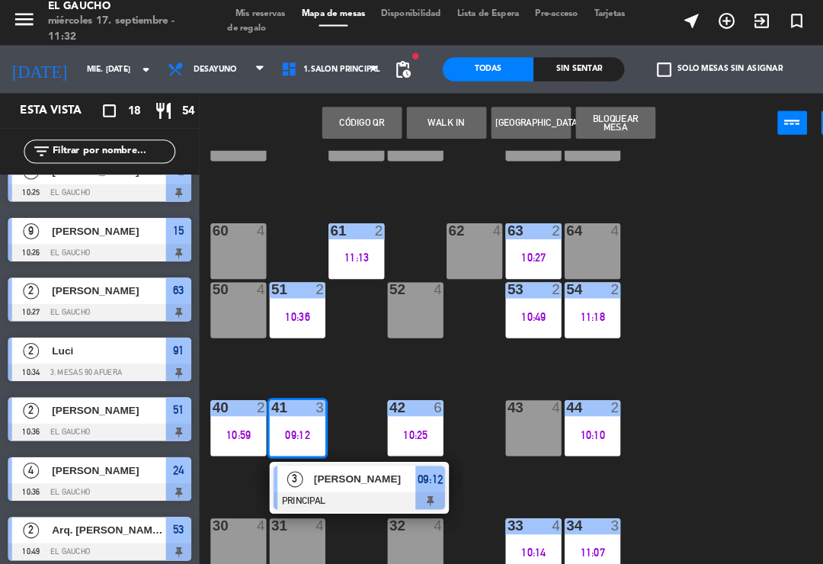
click at [329, 468] on div "[PERSON_NAME]" at bounding box center [348, 459] width 99 height 25
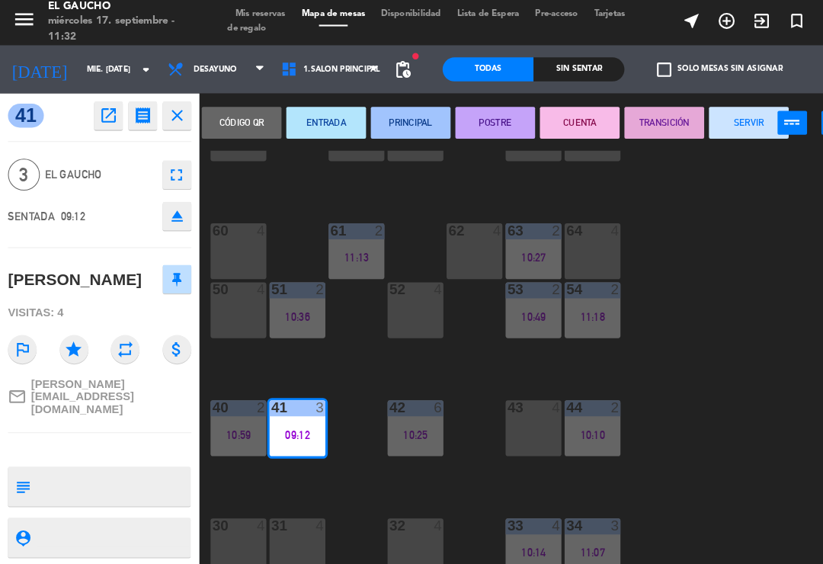
click at [715, 114] on button "SERVIR" at bounding box center [715, 119] width 76 height 30
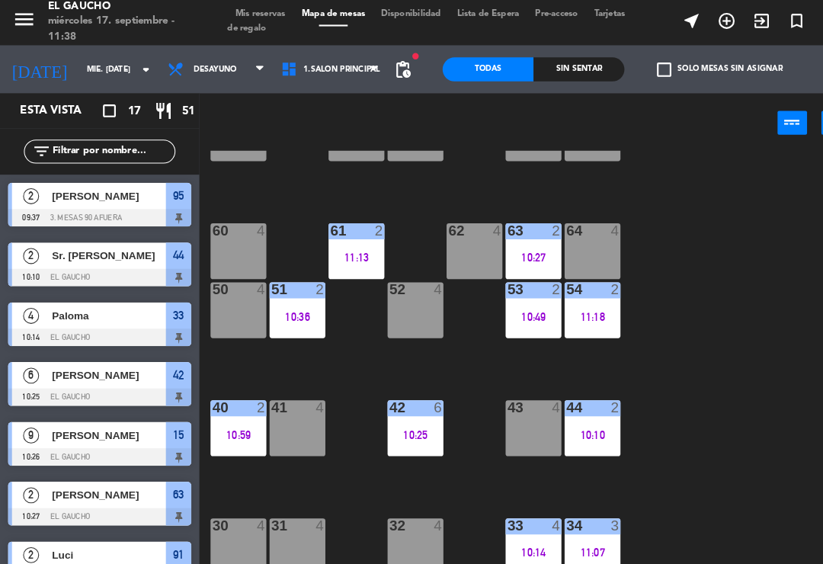
click at [295, 529] on div "31 4" at bounding box center [283, 523] width 53 height 53
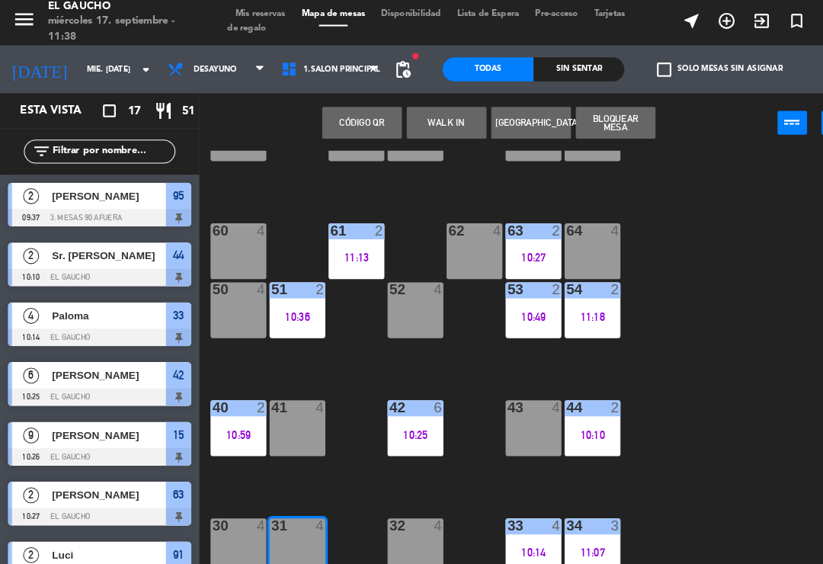
click at [417, 107] on button "WALK IN" at bounding box center [426, 119] width 76 height 30
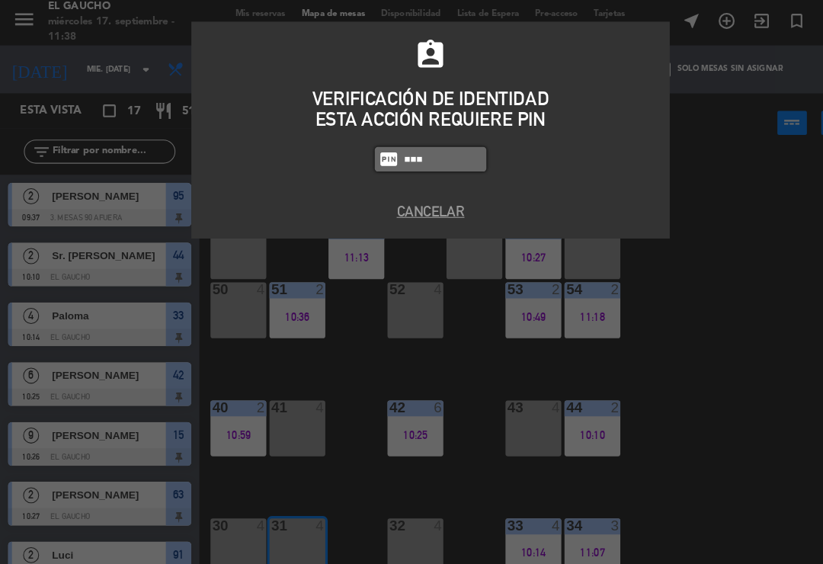
type input "0009"
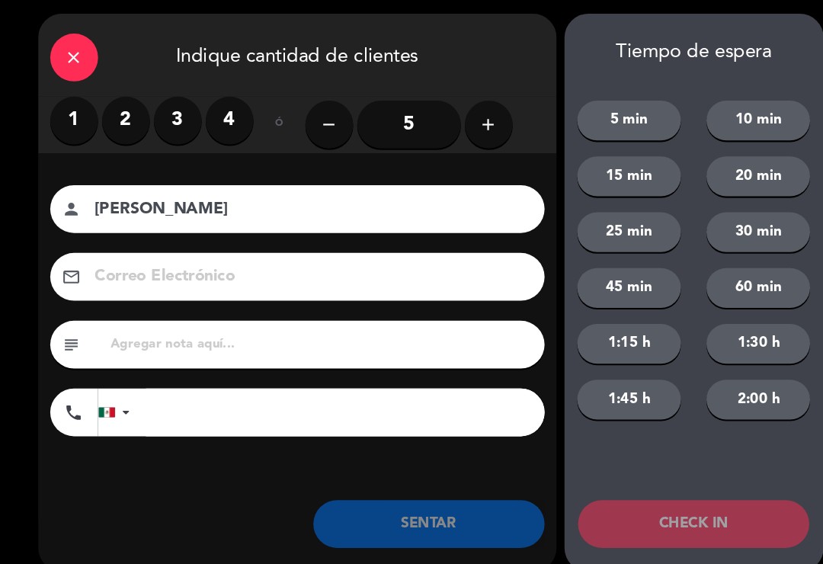
type input "[PERSON_NAME]"
click at [455, 129] on button "add" at bounding box center [467, 121] width 46 height 46
click at [473, 135] on button "add" at bounding box center [467, 121] width 46 height 46
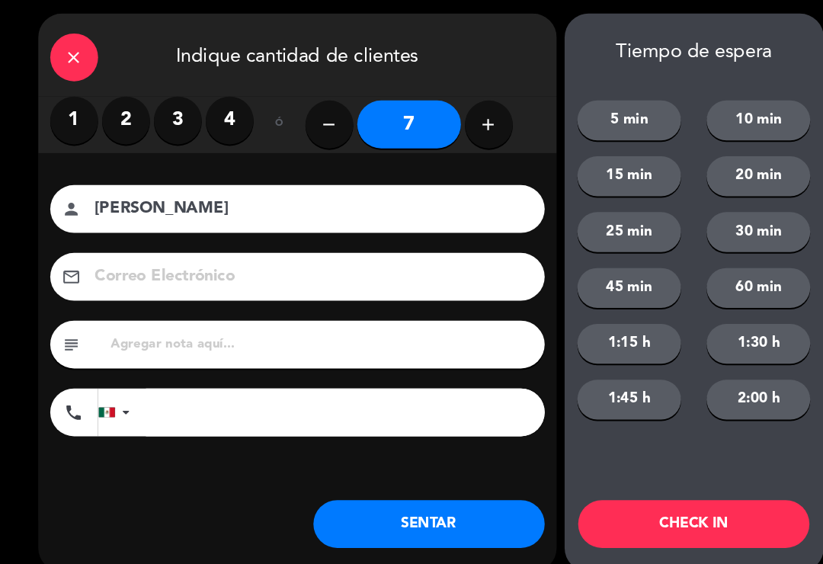
click at [475, 139] on button "add" at bounding box center [467, 121] width 46 height 46
type input "8"
click at [380, 499] on button "SENTAR" at bounding box center [409, 503] width 221 height 46
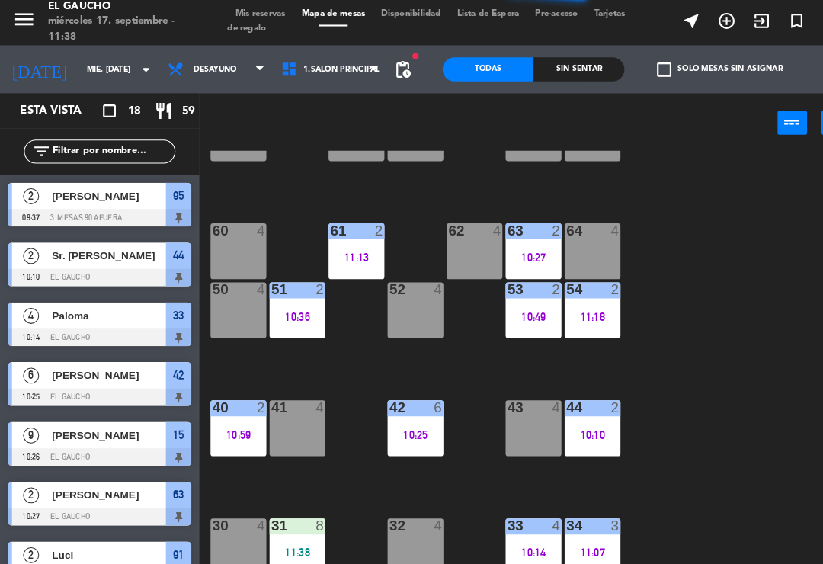
click at [439, 234] on div "62 4" at bounding box center [453, 242] width 53 height 53
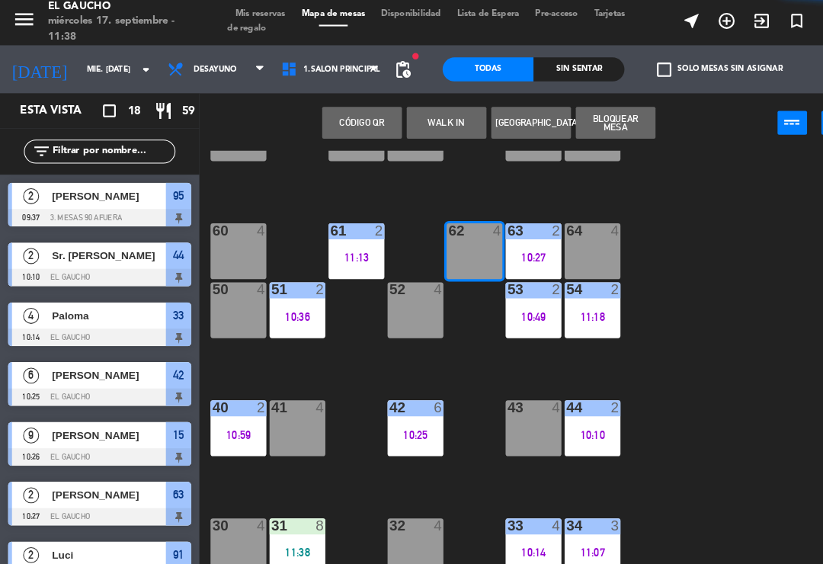
click at [425, 129] on button "WALK IN" at bounding box center [426, 119] width 76 height 30
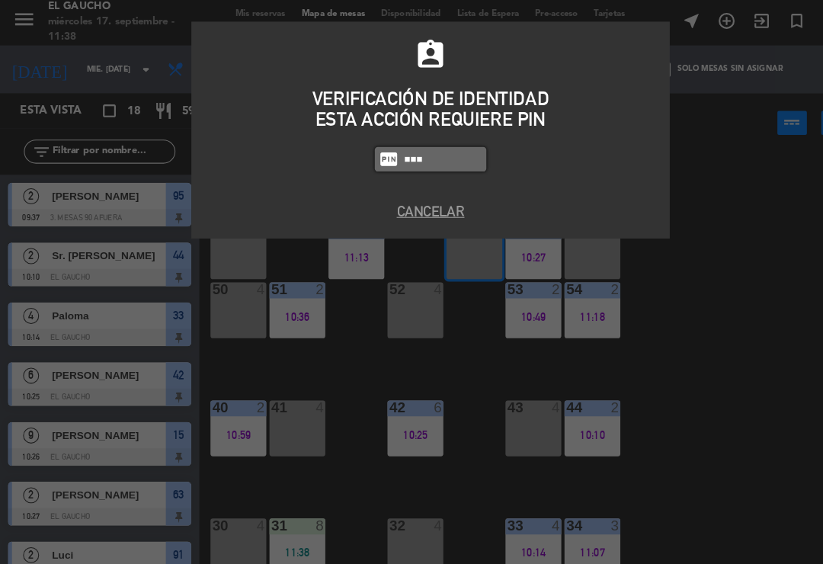
type input "0009"
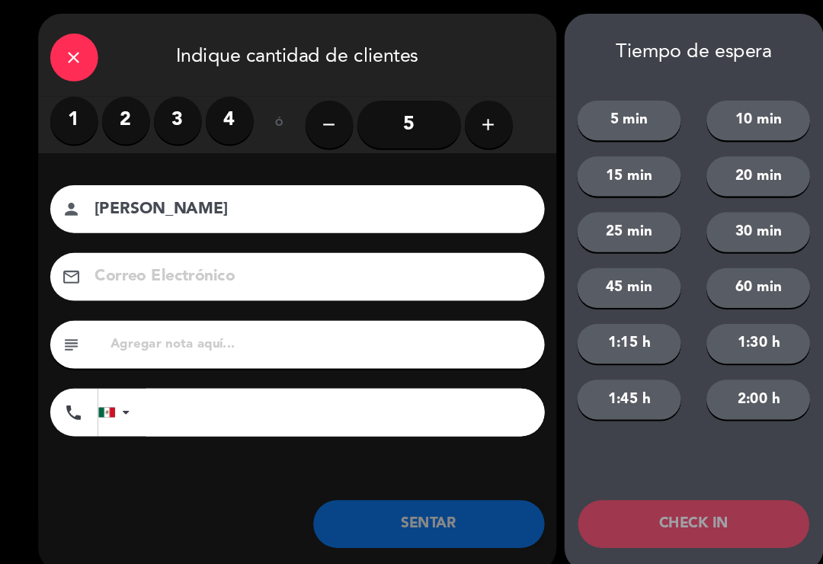
type input "[PERSON_NAME]"
click at [161, 107] on label "3" at bounding box center [170, 117] width 46 height 46
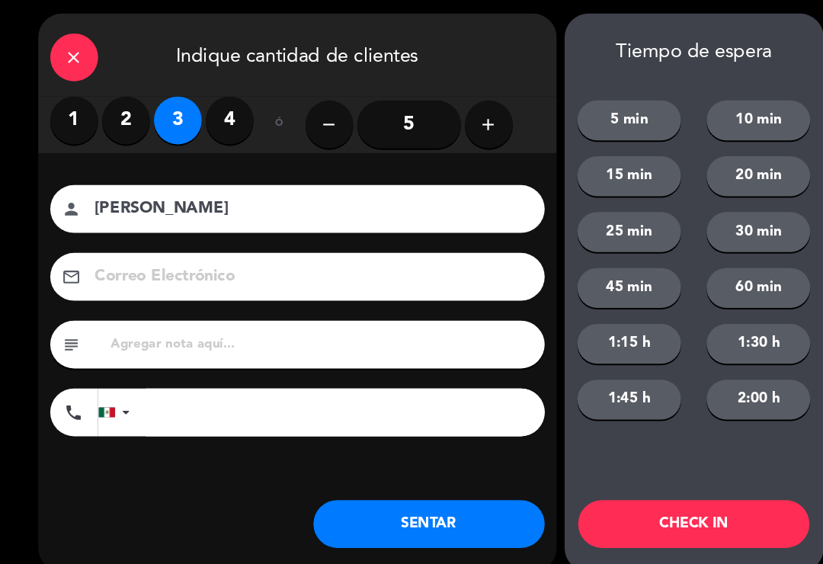
click at [392, 497] on button "SENTAR" at bounding box center [409, 503] width 221 height 46
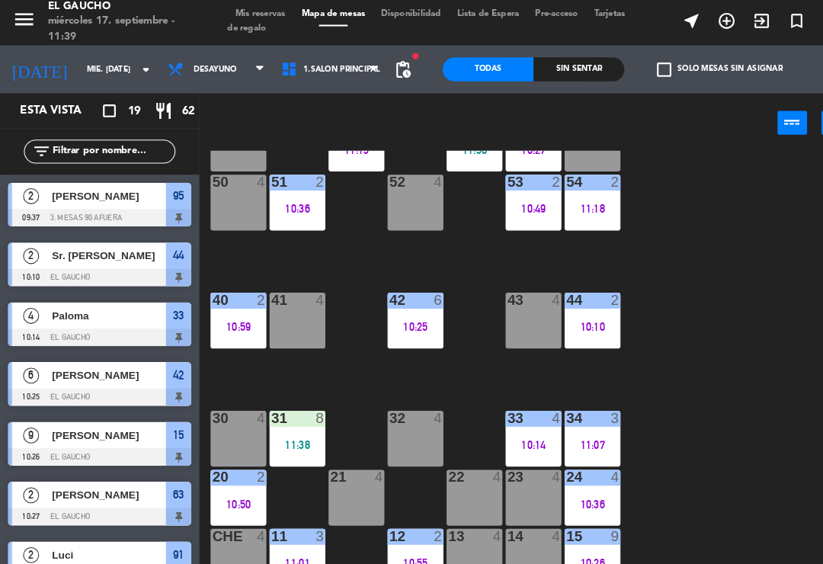
scroll to position [286, 0]
click at [227, 487] on div "10:50" at bounding box center [227, 483] width 53 height 11
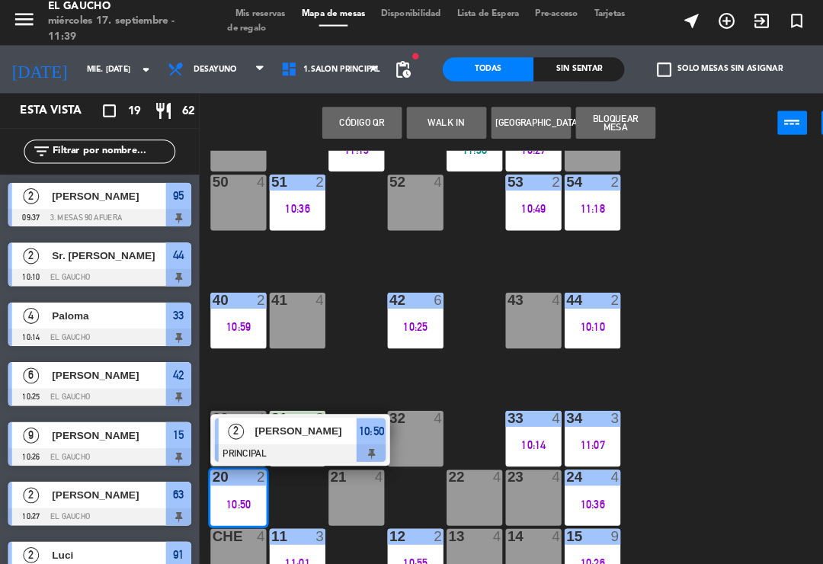
click at [328, 424] on div "[PERSON_NAME]" at bounding box center [291, 413] width 99 height 25
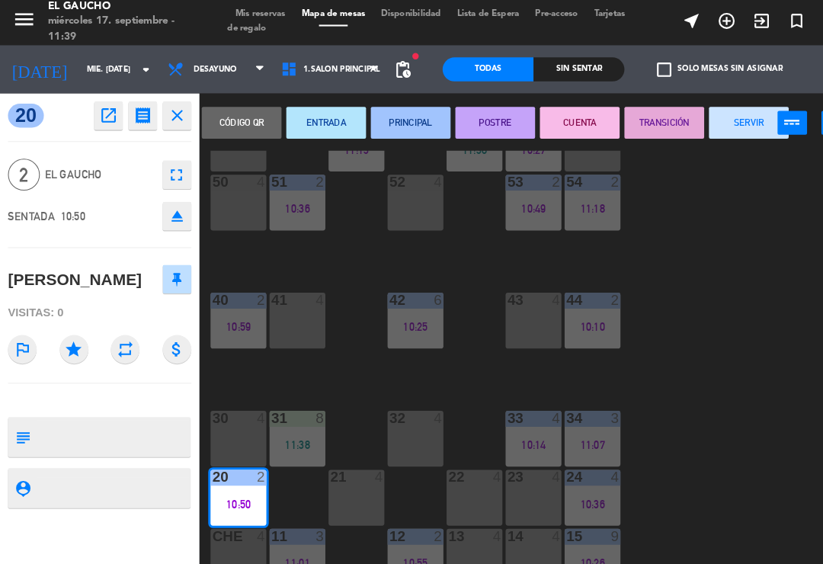
click at [703, 118] on button "SERVIR" at bounding box center [715, 119] width 76 height 30
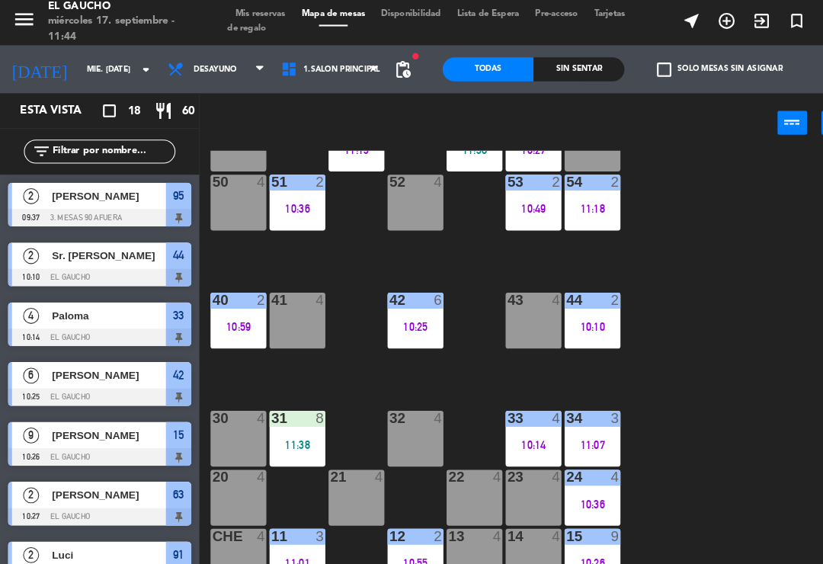
click at [270, 197] on div "10:36" at bounding box center [283, 202] width 53 height 11
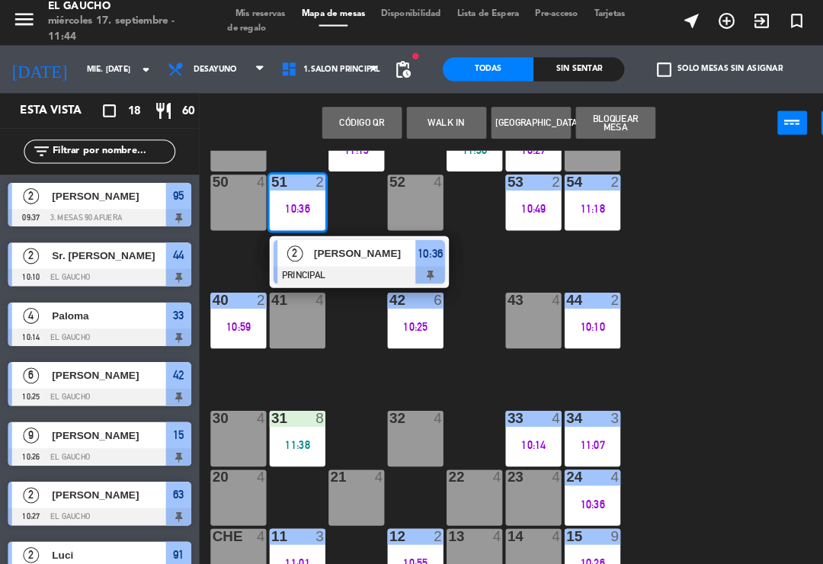
click at [341, 244] on span "[PERSON_NAME]" at bounding box center [349, 244] width 98 height 16
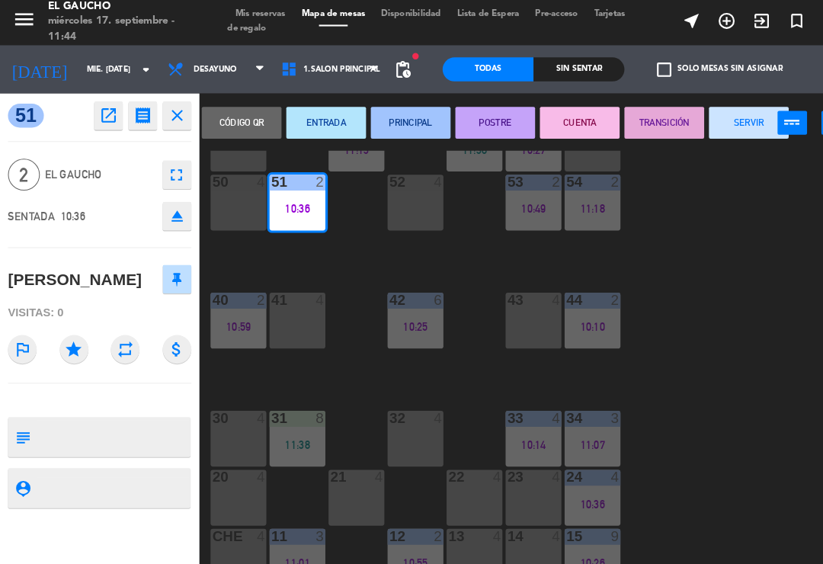
click at [700, 117] on button "SERVIR" at bounding box center [715, 119] width 76 height 30
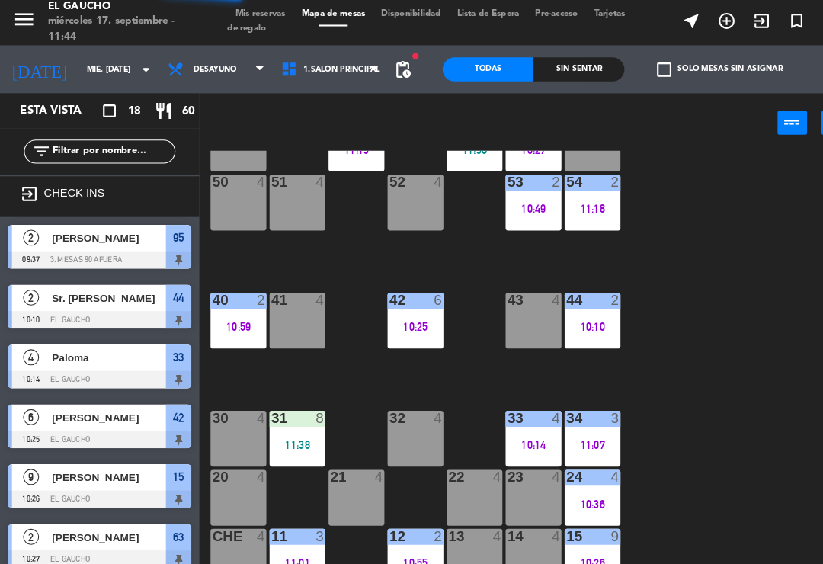
click at [281, 192] on div "51 4" at bounding box center [283, 195] width 53 height 53
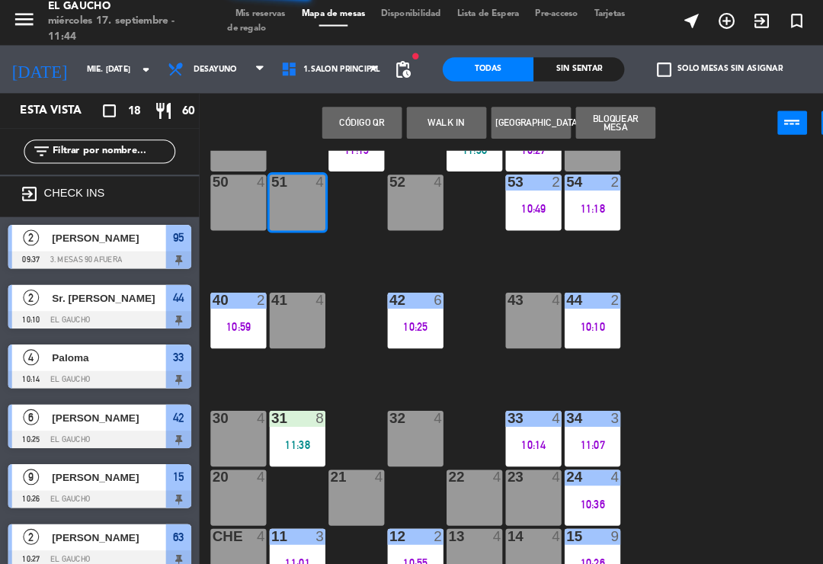
click at [382, 114] on button "Código qr" at bounding box center [346, 119] width 76 height 30
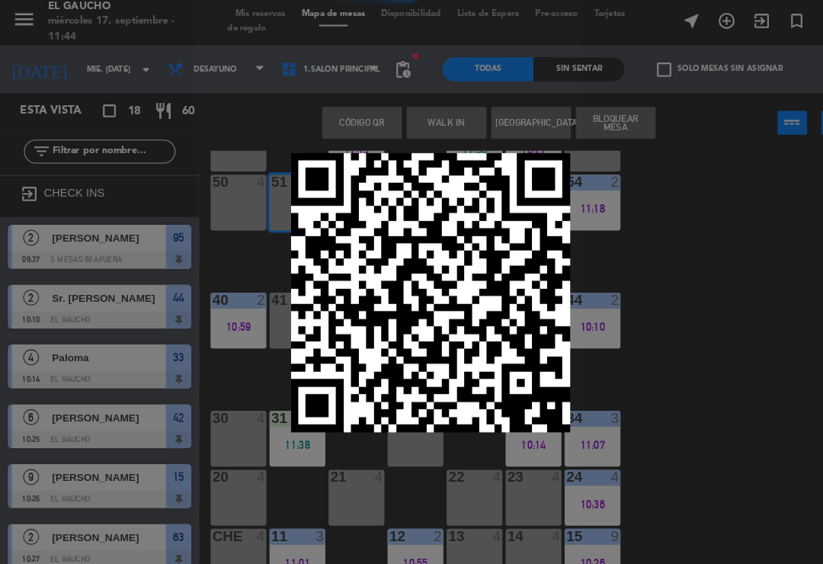
click at [699, 241] on div at bounding box center [411, 282] width 823 height 564
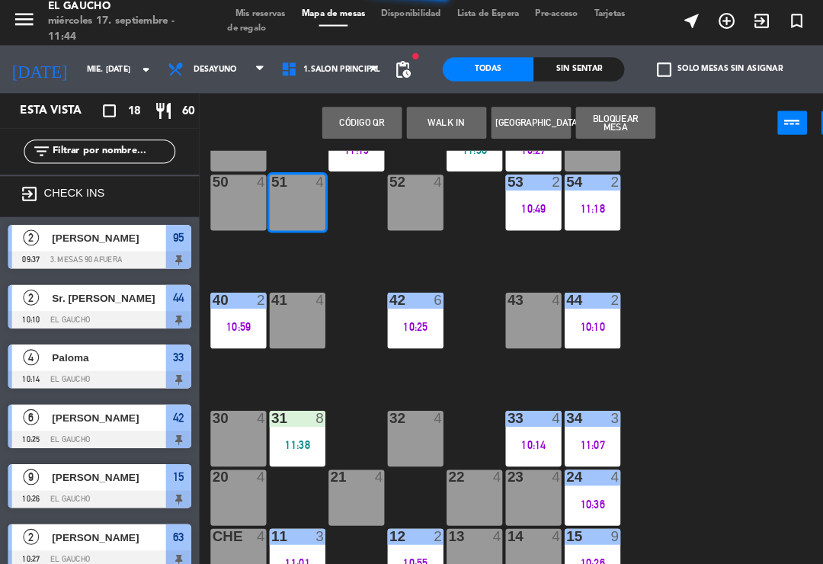
click at [434, 117] on button "WALK IN" at bounding box center [426, 119] width 76 height 30
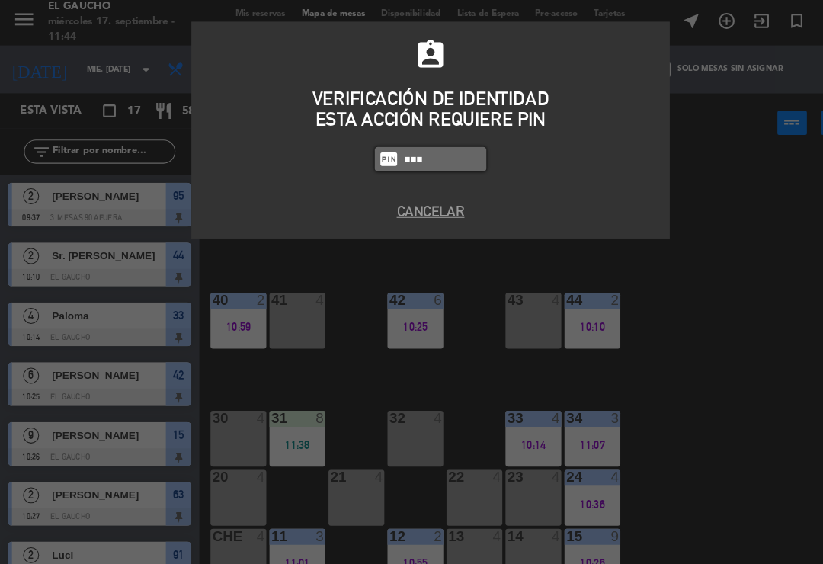
type input "0009"
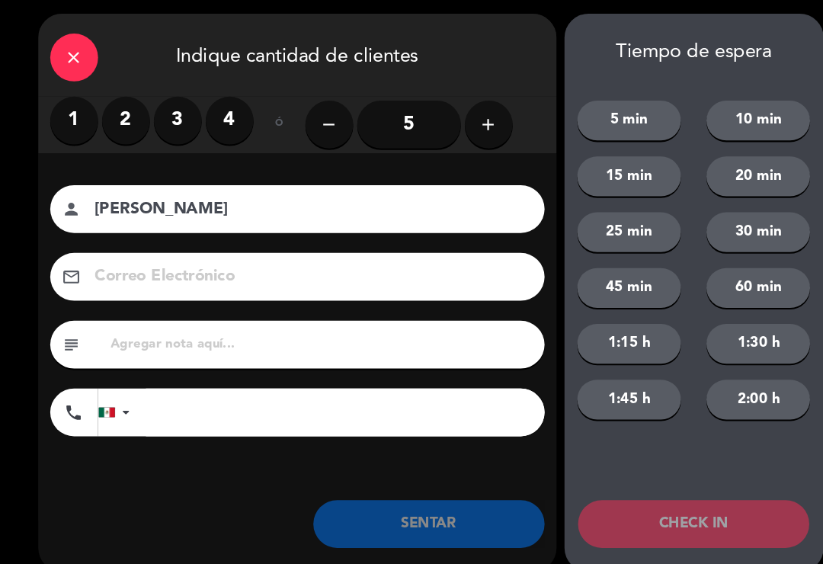
type input "[PERSON_NAME]"
click at [120, 120] on label "2" at bounding box center [121, 117] width 46 height 46
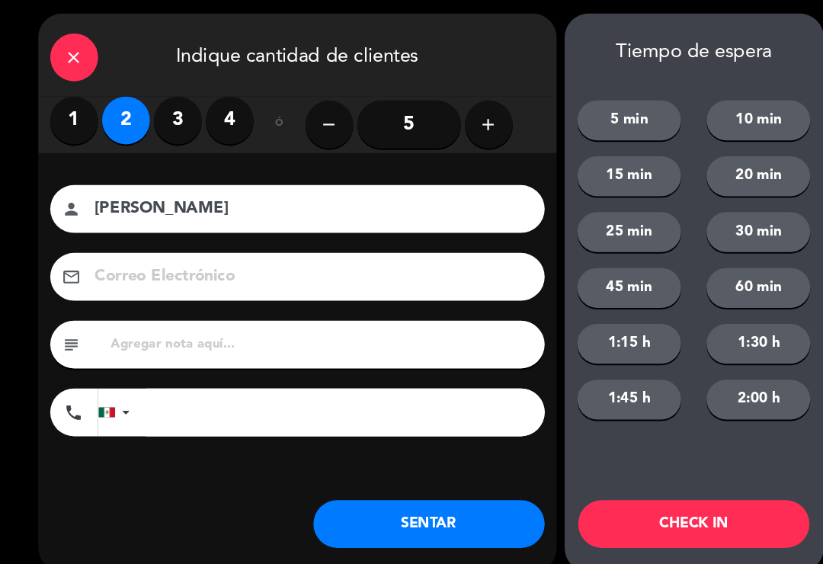
click at [404, 500] on button "SENTAR" at bounding box center [409, 503] width 221 height 46
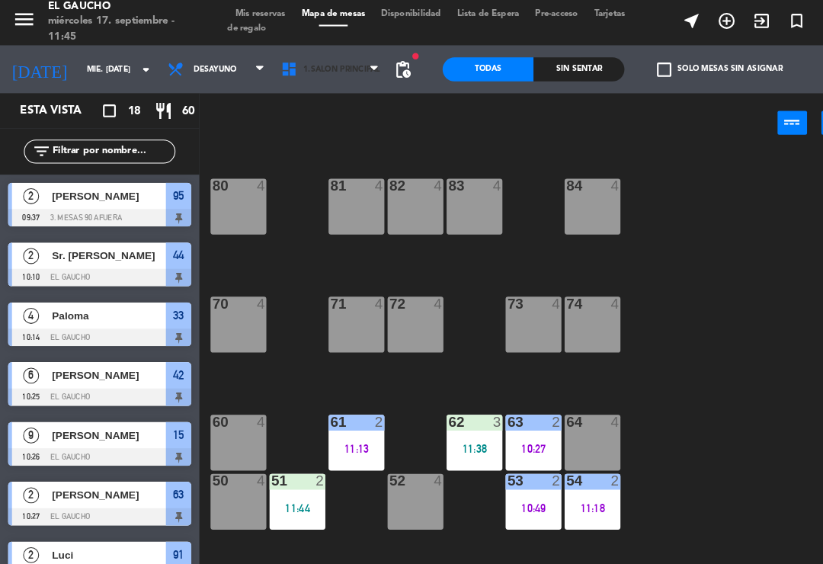
click at [323, 66] on span "1.Salón Principal" at bounding box center [326, 69] width 73 height 8
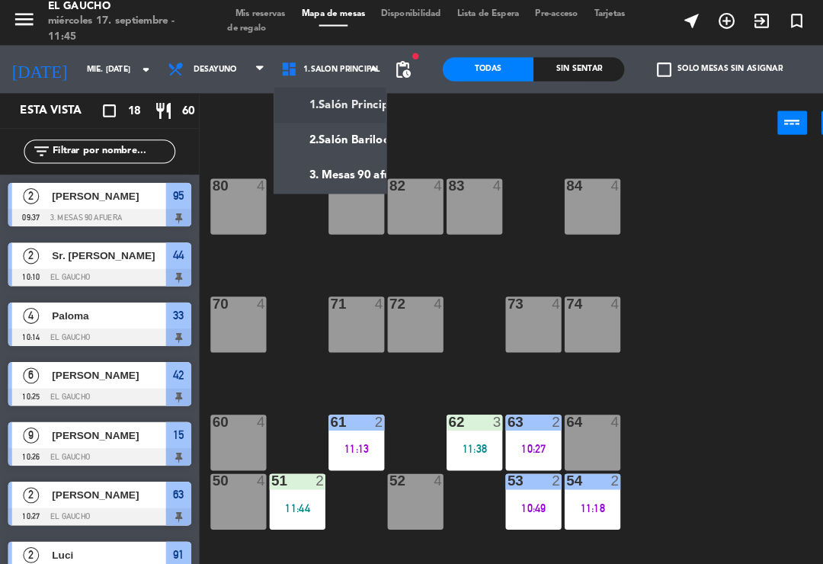
click at [337, 171] on ng-component "menu El Gaucho miércoles 17. septiembre - 11:45 Mis reservas Mapa de mesas Disp…" at bounding box center [411, 280] width 823 height 561
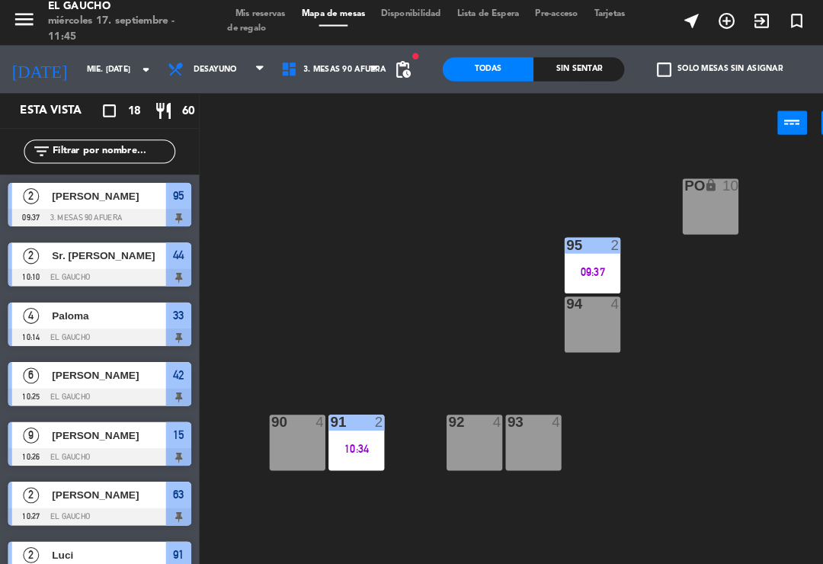
click at [353, 420] on div "91 2 10:34" at bounding box center [340, 424] width 53 height 53
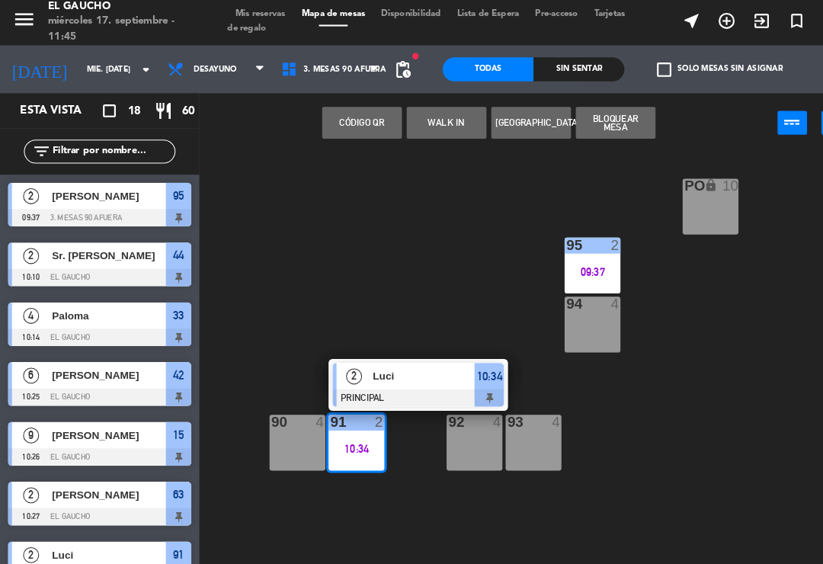
click at [420, 370] on div "Luci" at bounding box center [404, 361] width 99 height 25
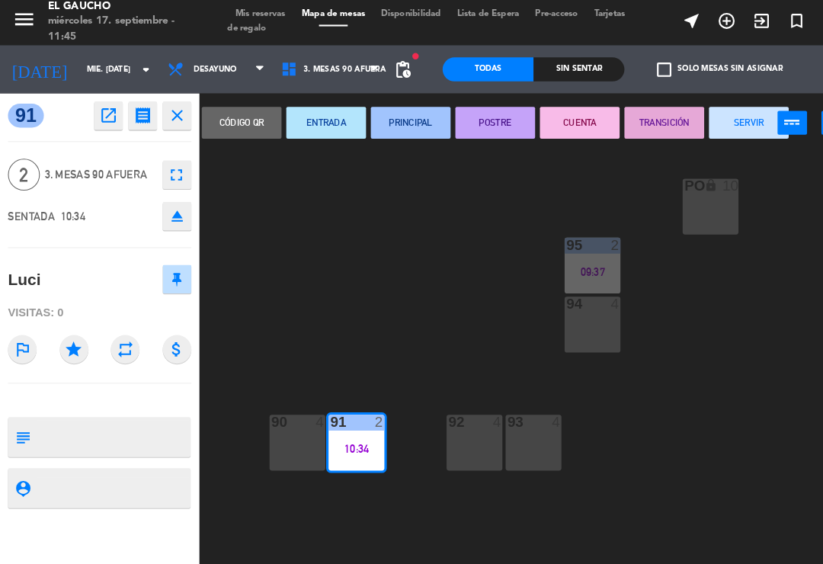
click at [720, 118] on button "SERVIR" at bounding box center [715, 119] width 76 height 30
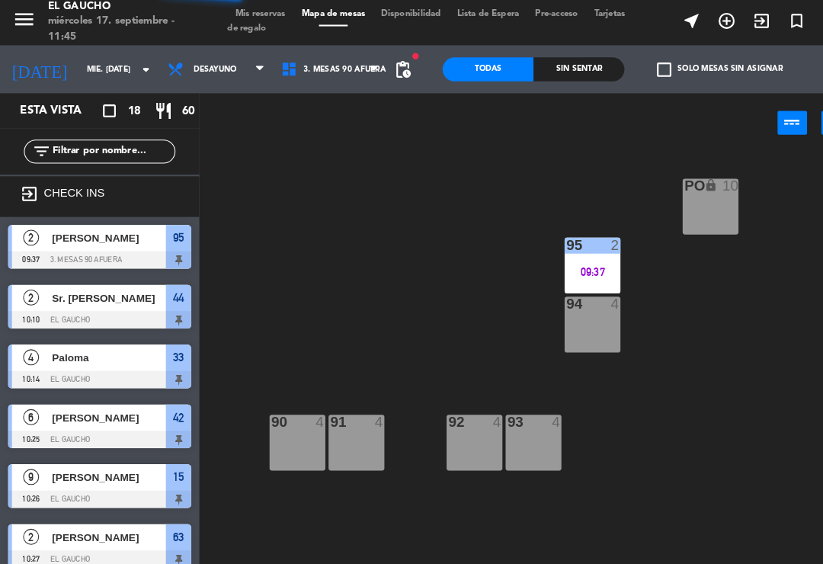
click at [577, 251] on div "95 2 09:37" at bounding box center [565, 255] width 53 height 53
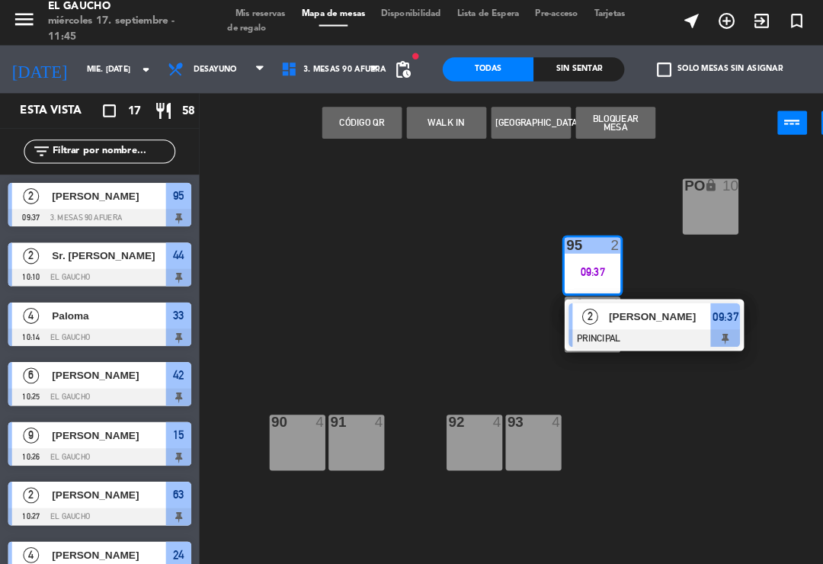
click at [629, 308] on span "[PERSON_NAME]" at bounding box center [631, 304] width 98 height 16
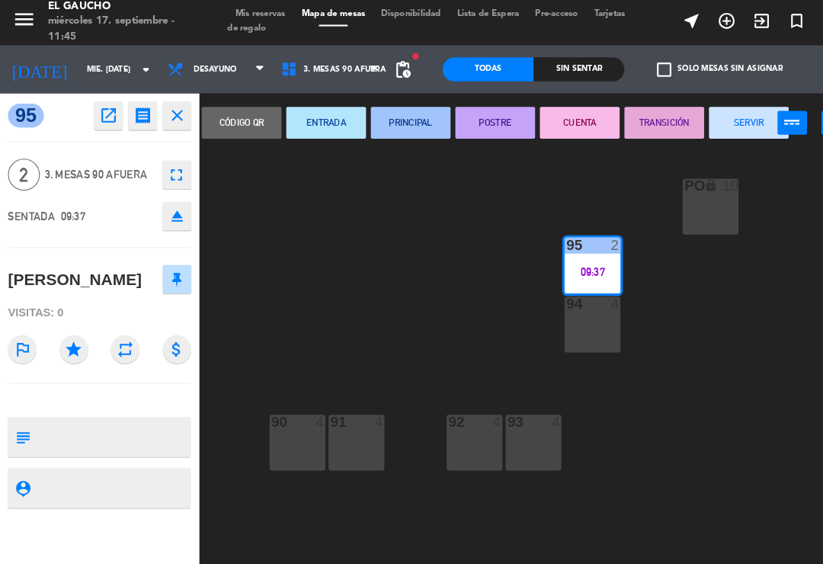
click at [704, 124] on button "SERVIR" at bounding box center [715, 119] width 76 height 30
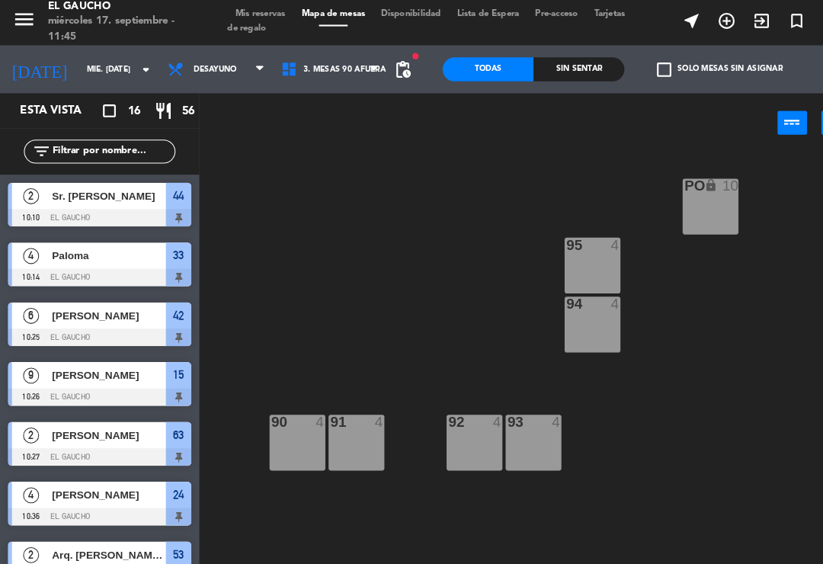
click at [148, 411] on span "[PERSON_NAME]" at bounding box center [104, 418] width 109 height 16
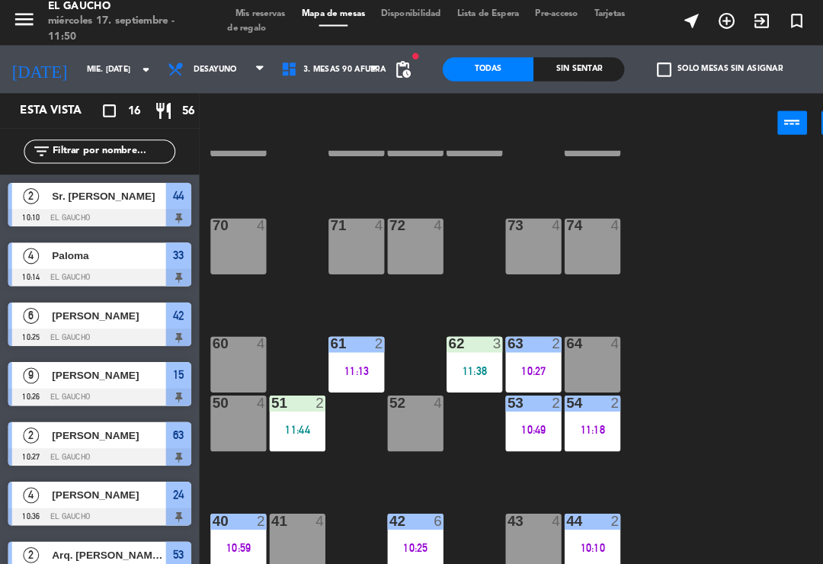
scroll to position [87, 0]
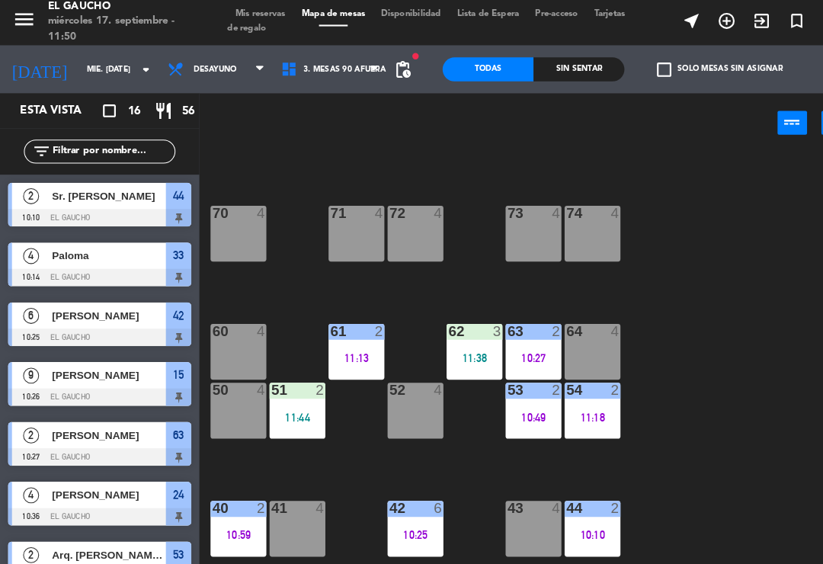
click at [213, 404] on div "50 4" at bounding box center [227, 394] width 53 height 53
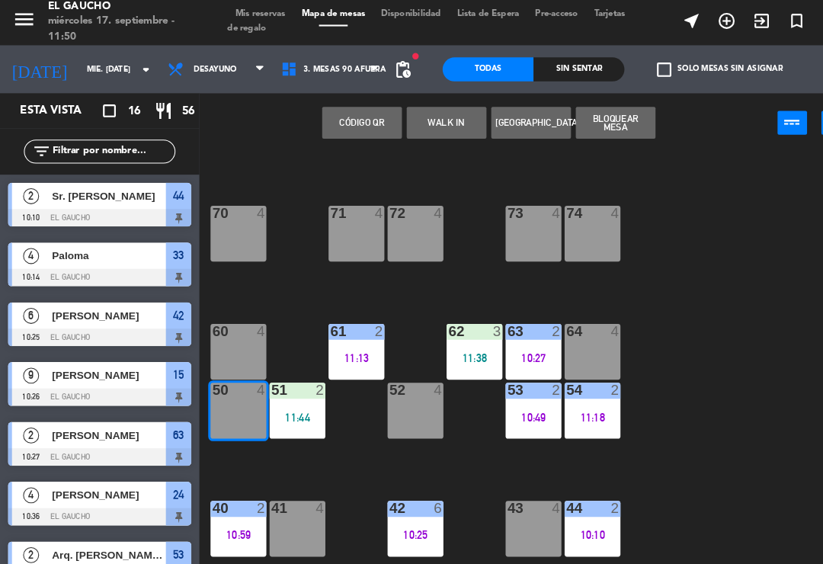
click at [417, 104] on button "WALK IN" at bounding box center [426, 119] width 76 height 30
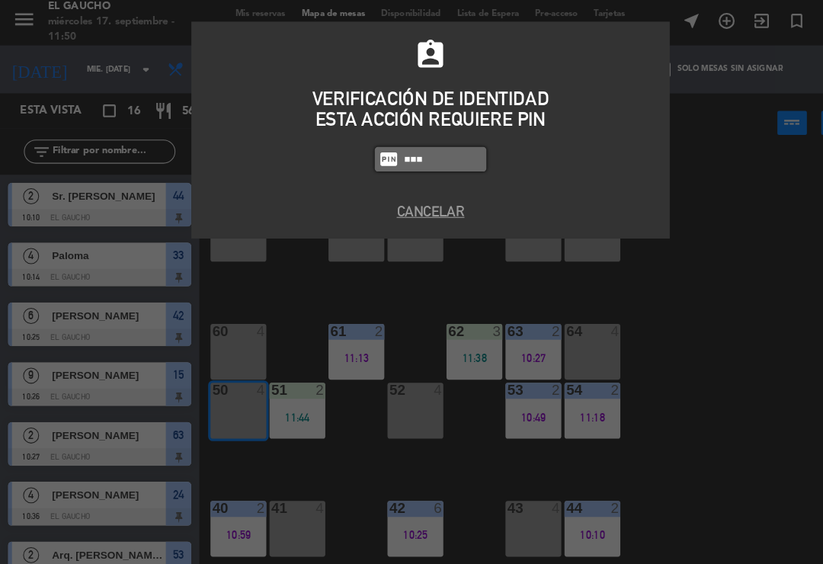
type input "0009"
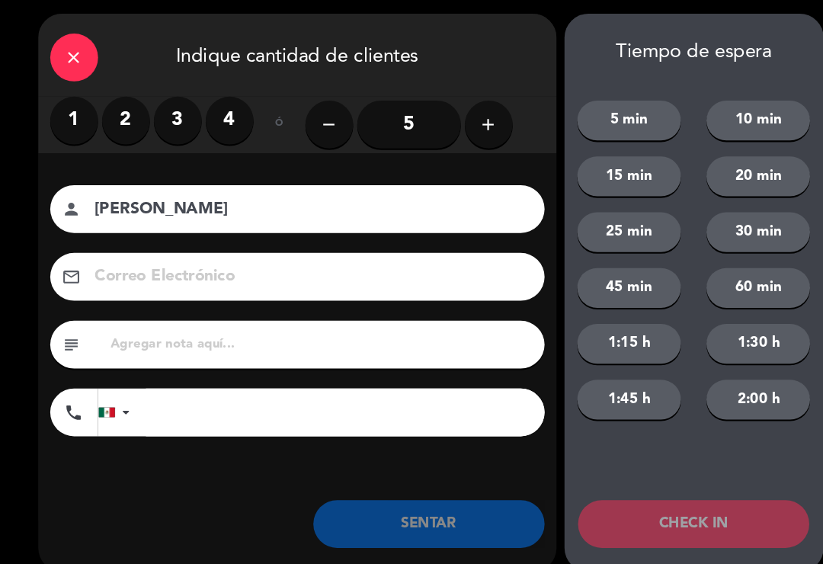
type input "[PERSON_NAME]"
click at [118, 113] on label "2" at bounding box center [121, 117] width 46 height 46
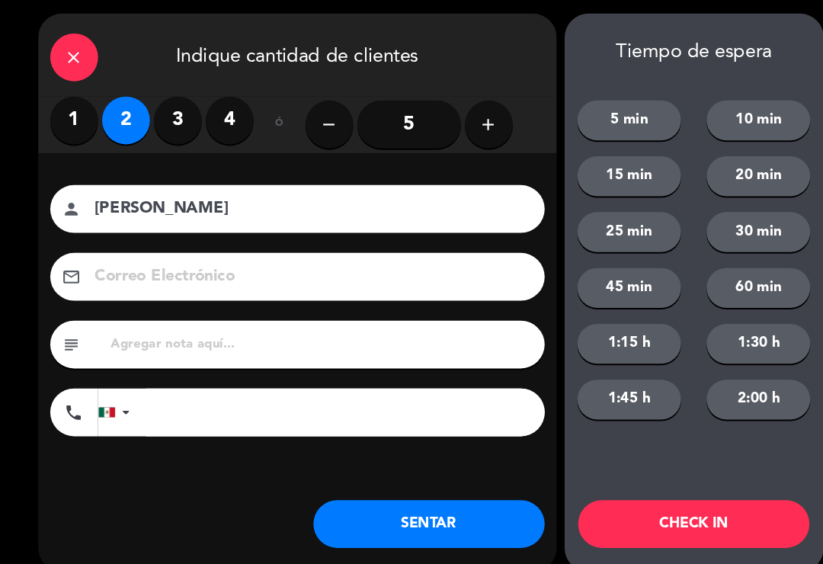
click at [382, 492] on button "SENTAR" at bounding box center [409, 503] width 221 height 46
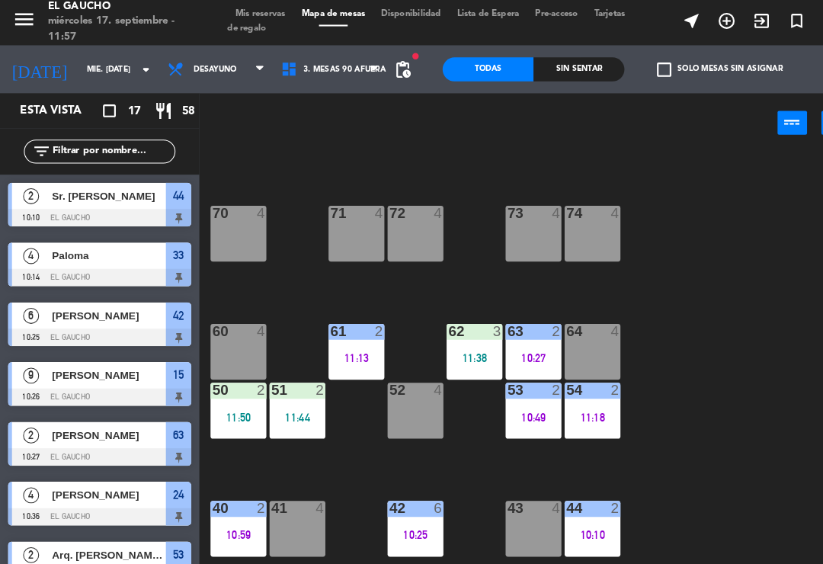
click at [334, 68] on span "3. Mesas 90 afuera" at bounding box center [329, 69] width 78 height 8
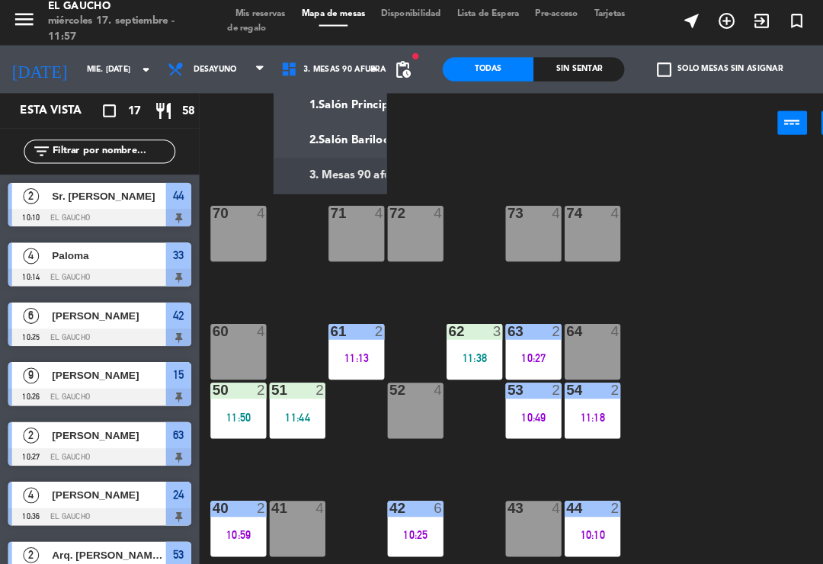
click at [336, 177] on ng-component "menu El Gaucho miércoles 17. septiembre - 11:57 Mis reservas Mapa de mesas Disp…" at bounding box center [411, 280] width 823 height 561
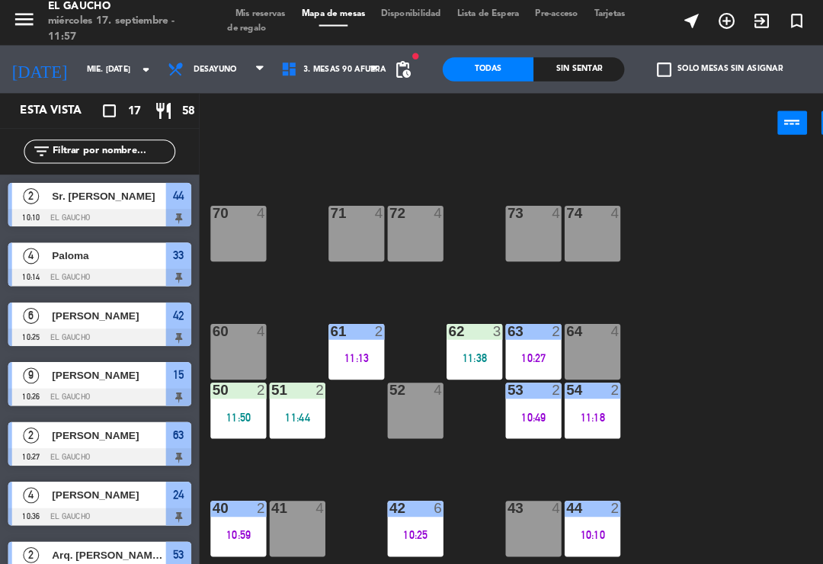
click at [347, 74] on span "3. Mesas 90 afuera" at bounding box center [315, 69] width 109 height 34
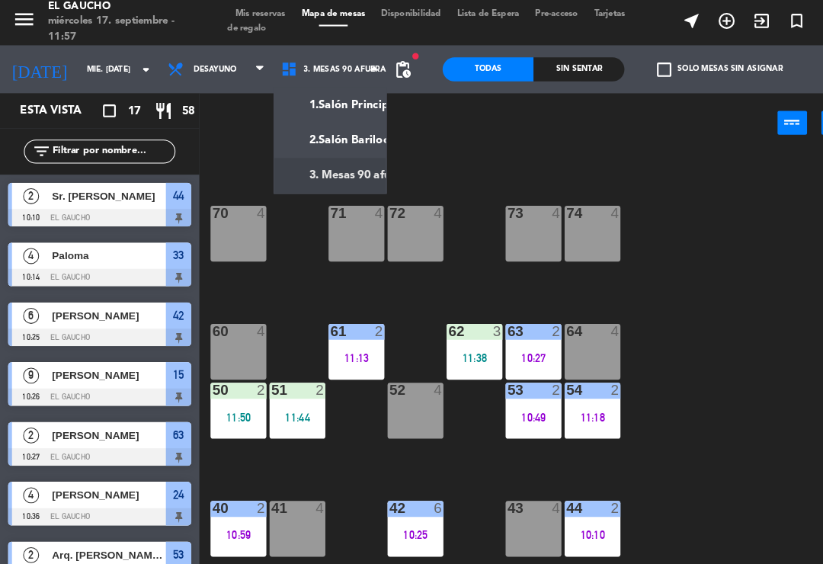
click at [354, 171] on ng-component "menu El Gaucho miércoles 17. septiembre - 11:57 Mis reservas Mapa de mesas Disp…" at bounding box center [411, 280] width 823 height 561
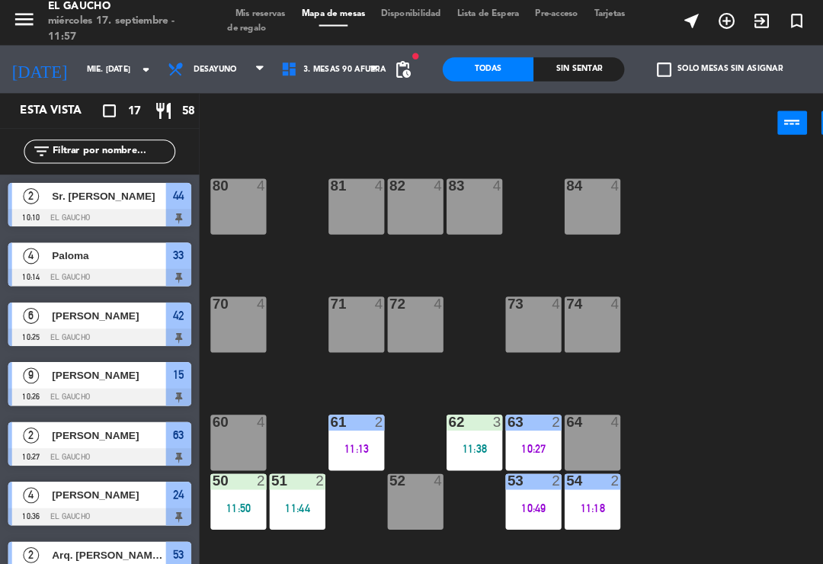
scroll to position [0, 0]
